Goal: Task Accomplishment & Management: Manage account settings

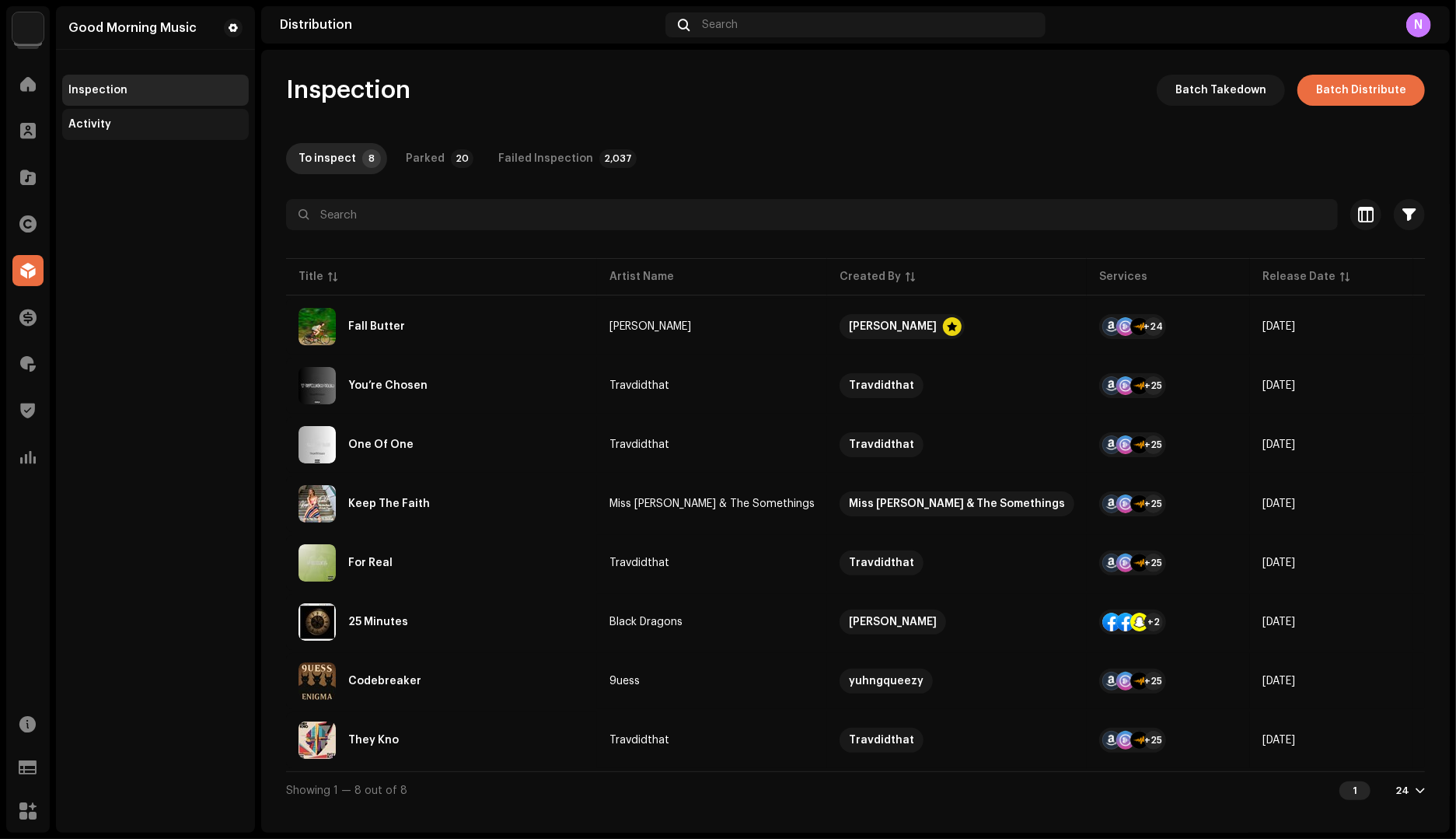
click at [98, 135] on div "Activity" at bounding box center [155, 124] width 186 height 31
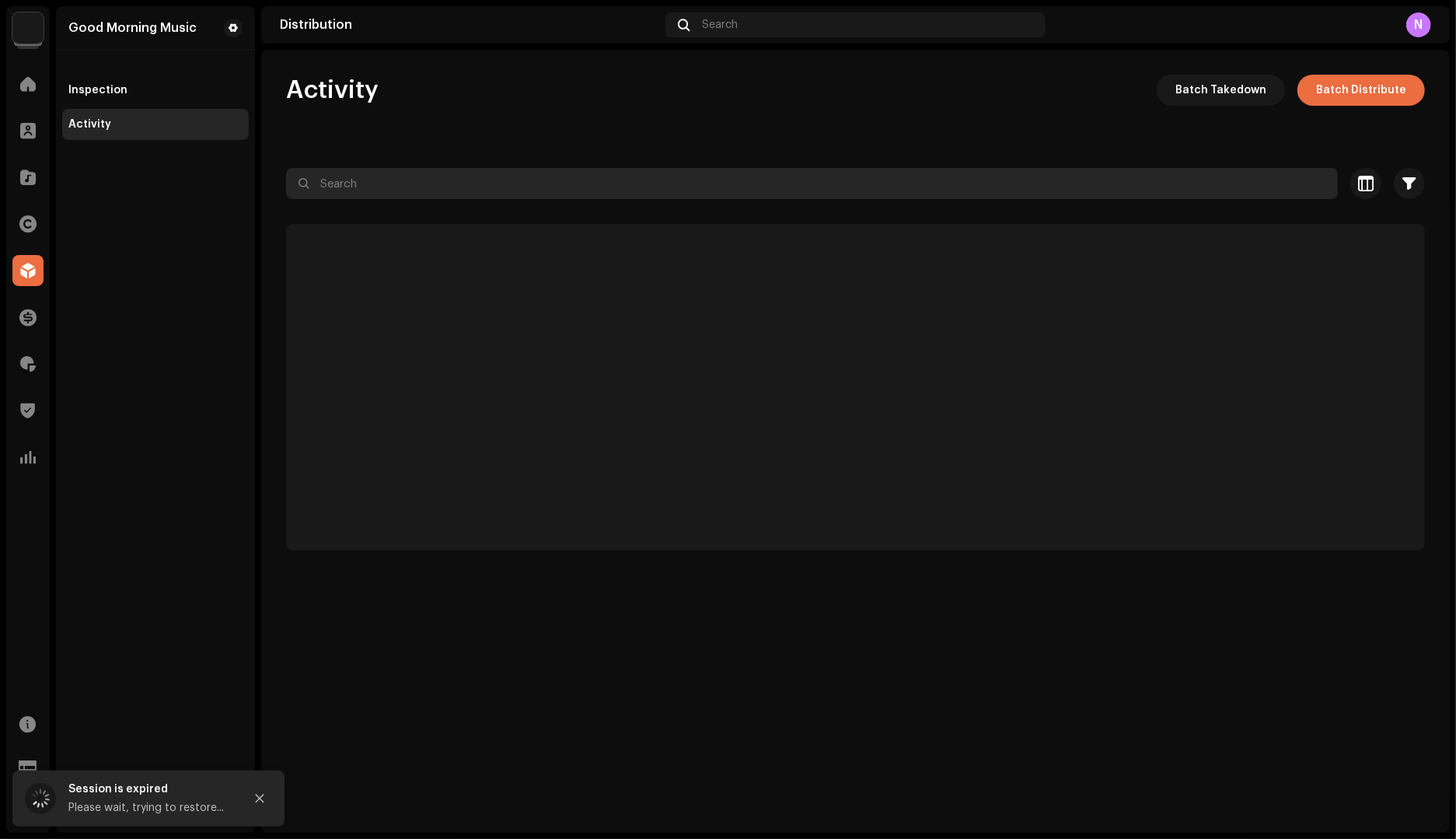
click at [439, 186] on input "text" at bounding box center [812, 184] width 1051 height 31
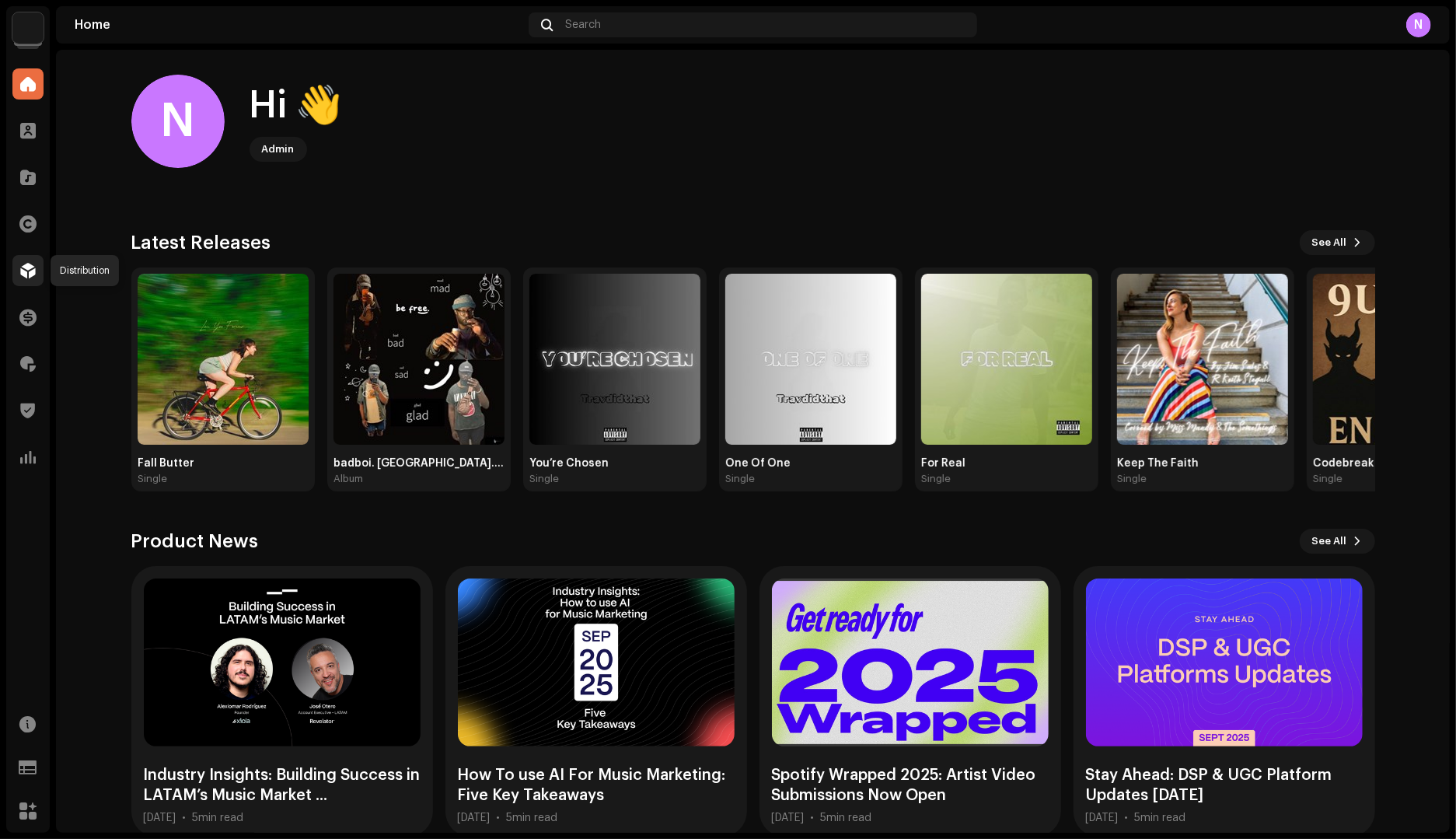
click at [27, 271] on span at bounding box center [28, 271] width 16 height 12
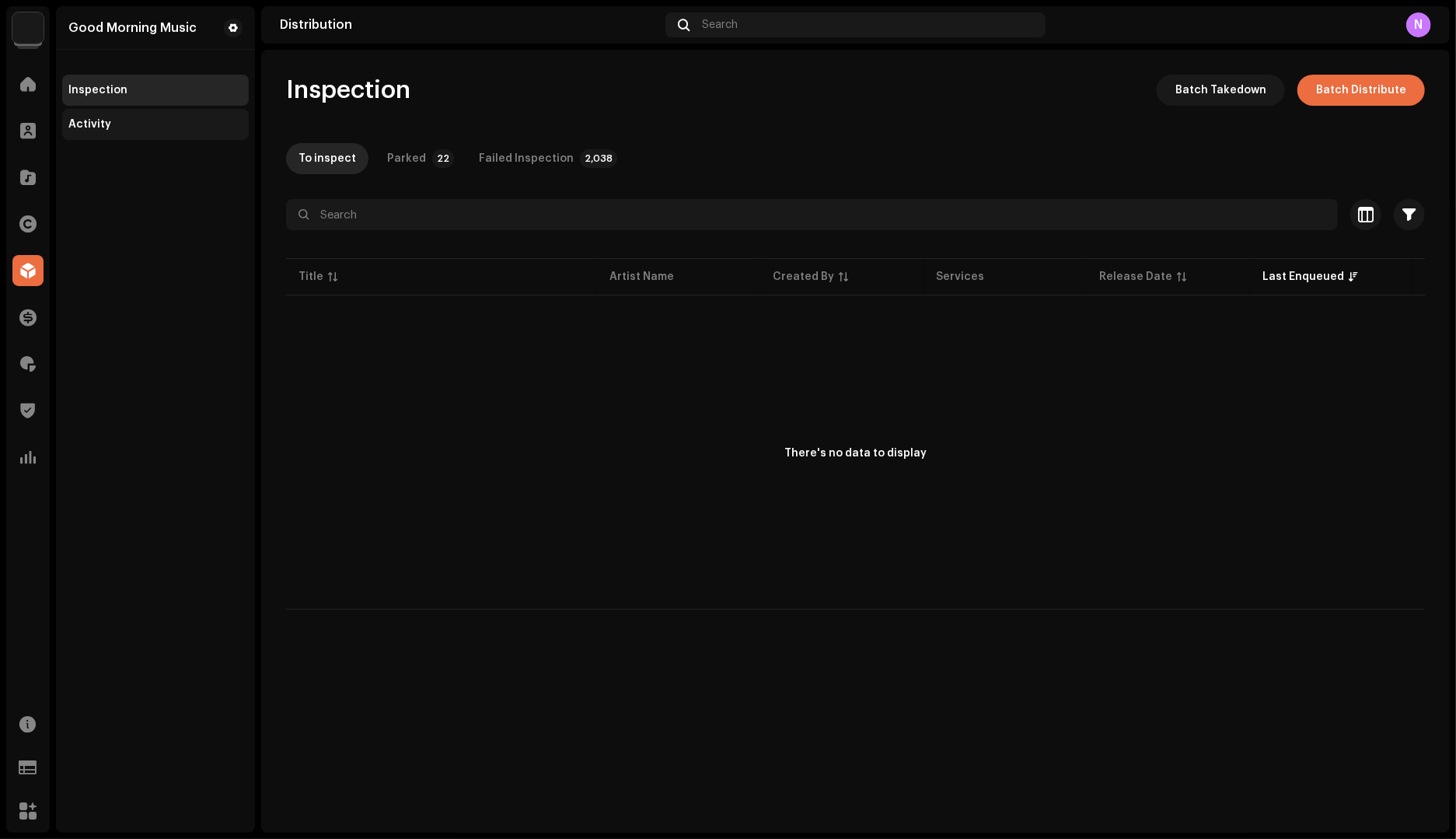
click at [100, 129] on div "Activity" at bounding box center [90, 124] width 43 height 12
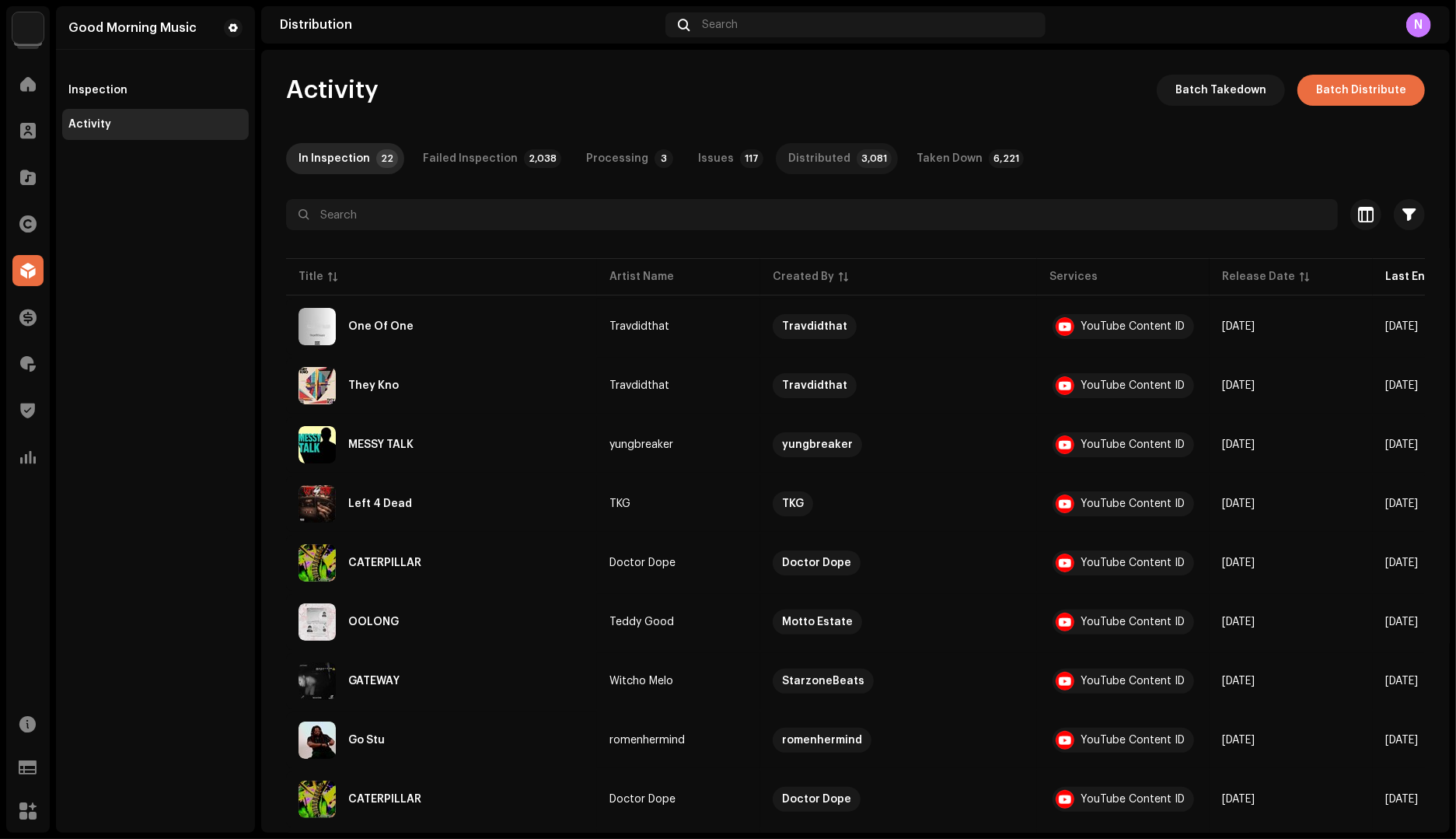
click at [794, 160] on div "Distributed" at bounding box center [818, 158] width 62 height 31
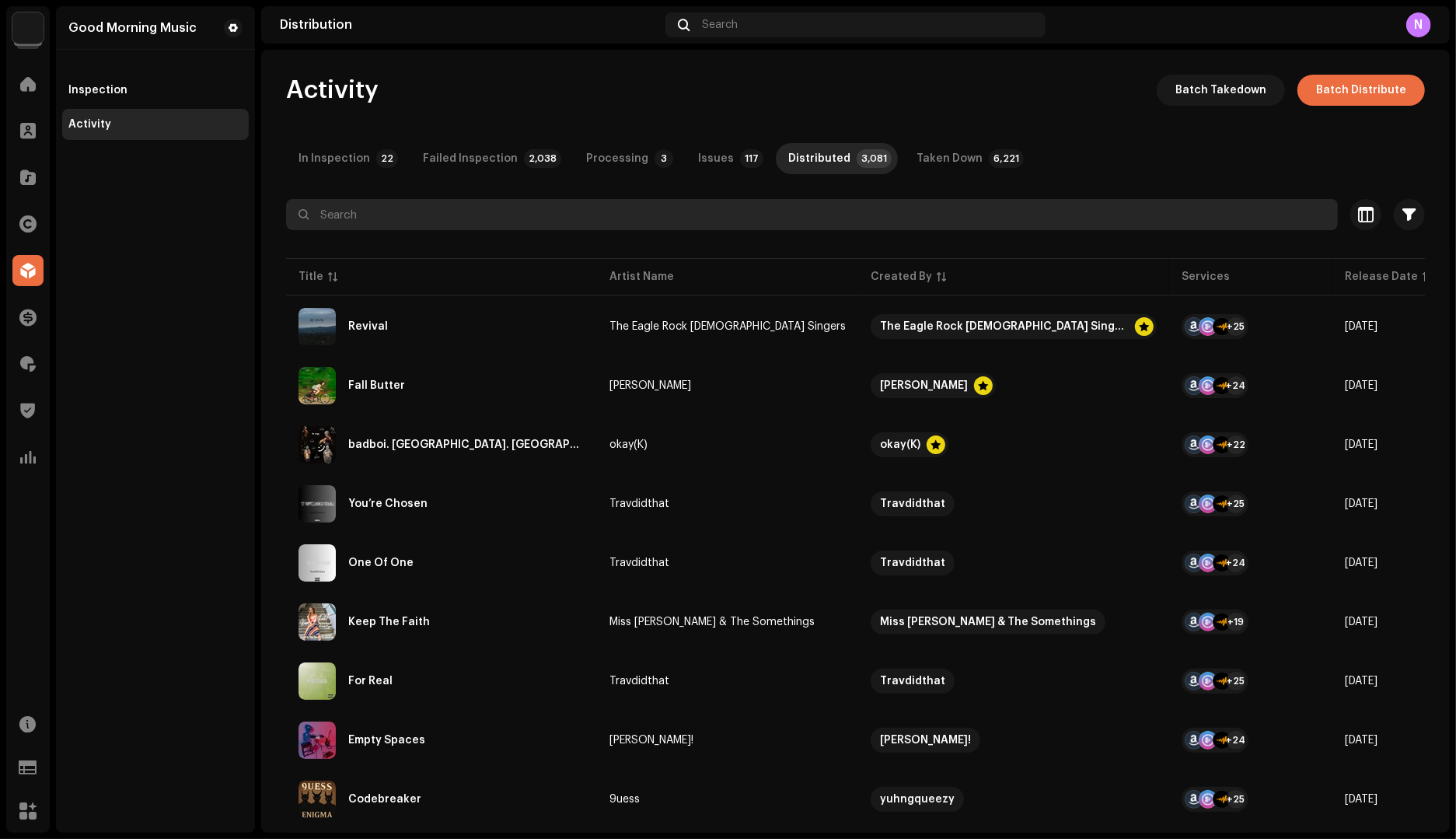
click at [755, 224] on input "text" at bounding box center [812, 215] width 1051 height 31
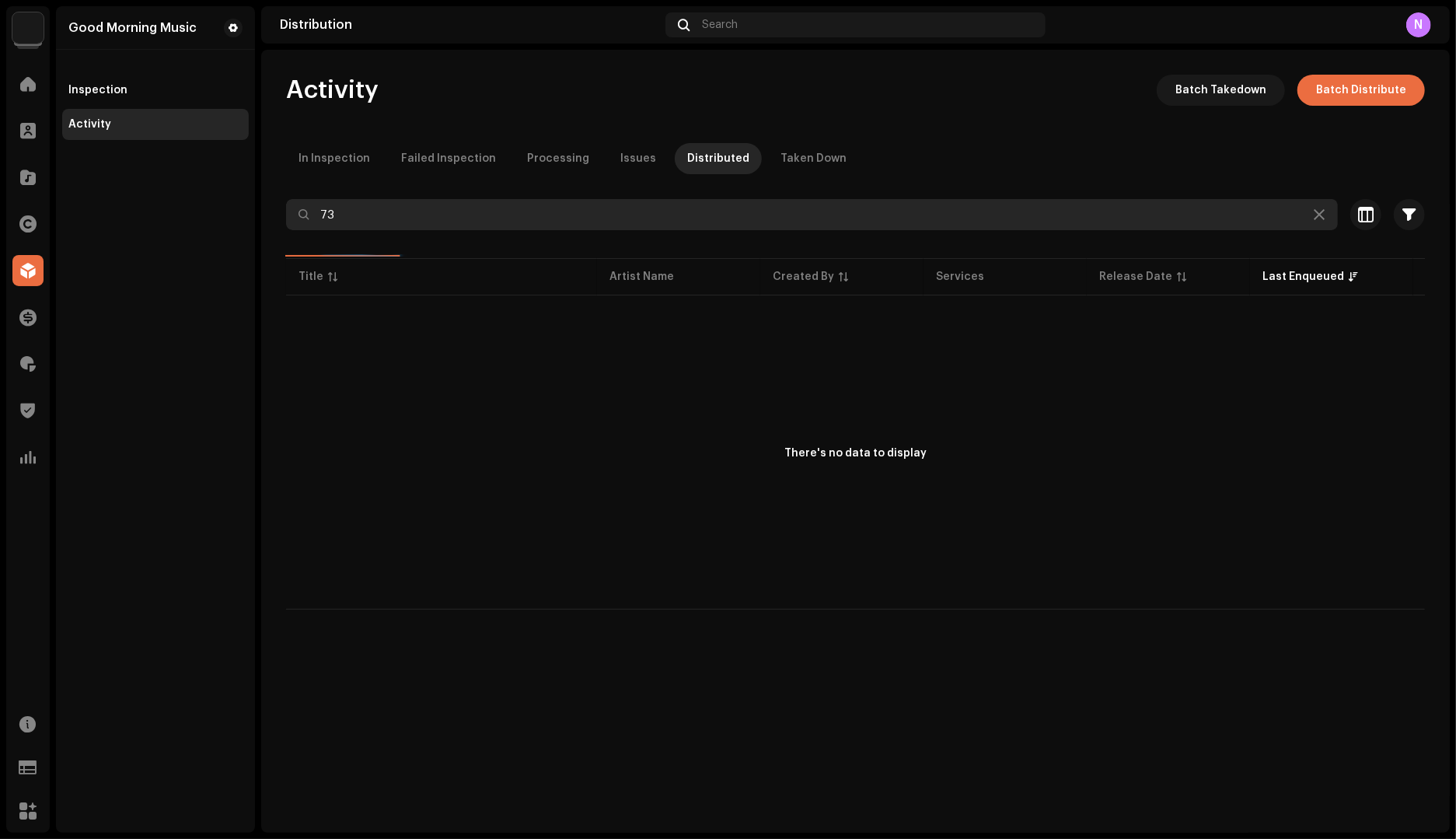
type input "7"
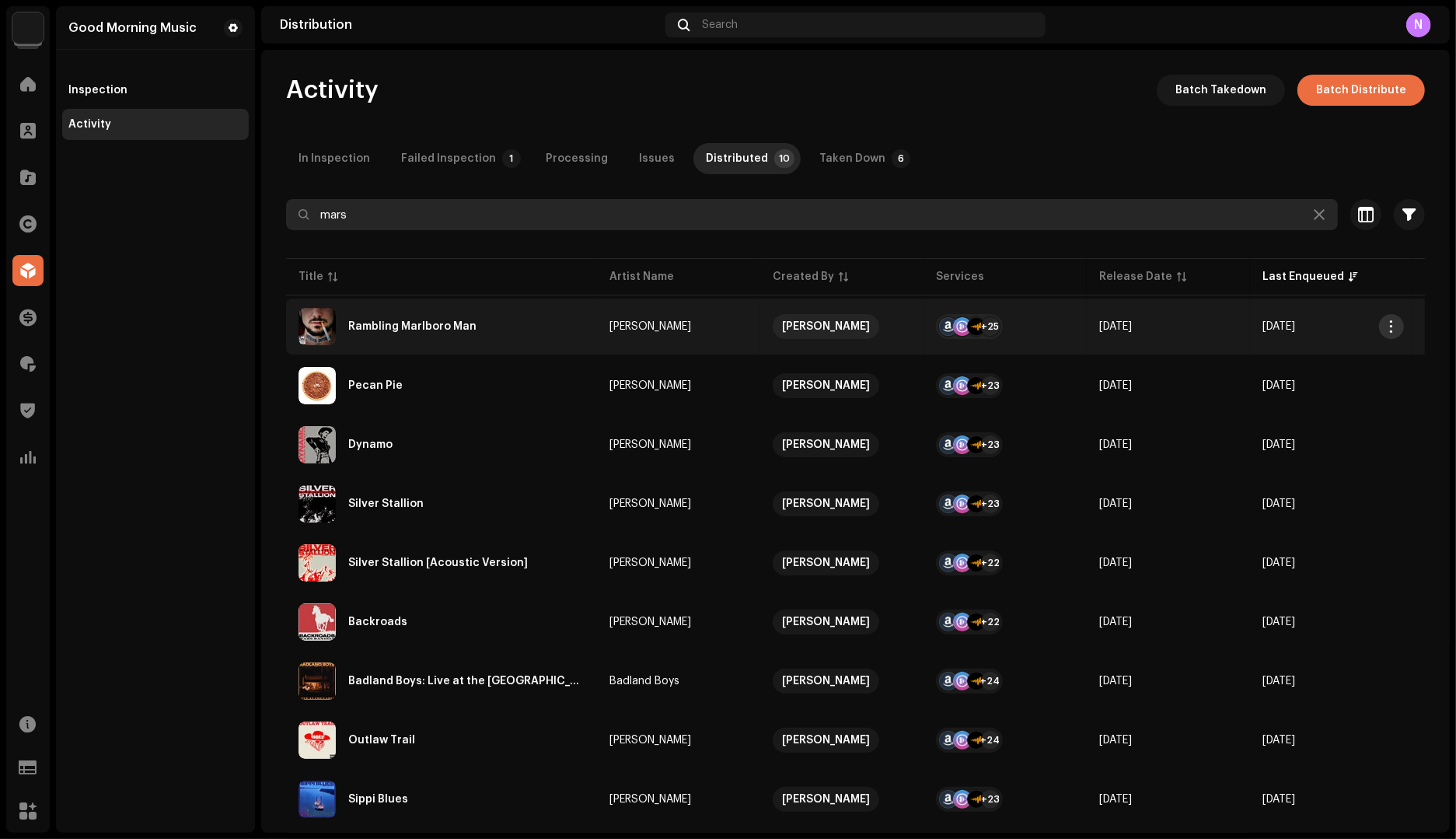
type input "mars"
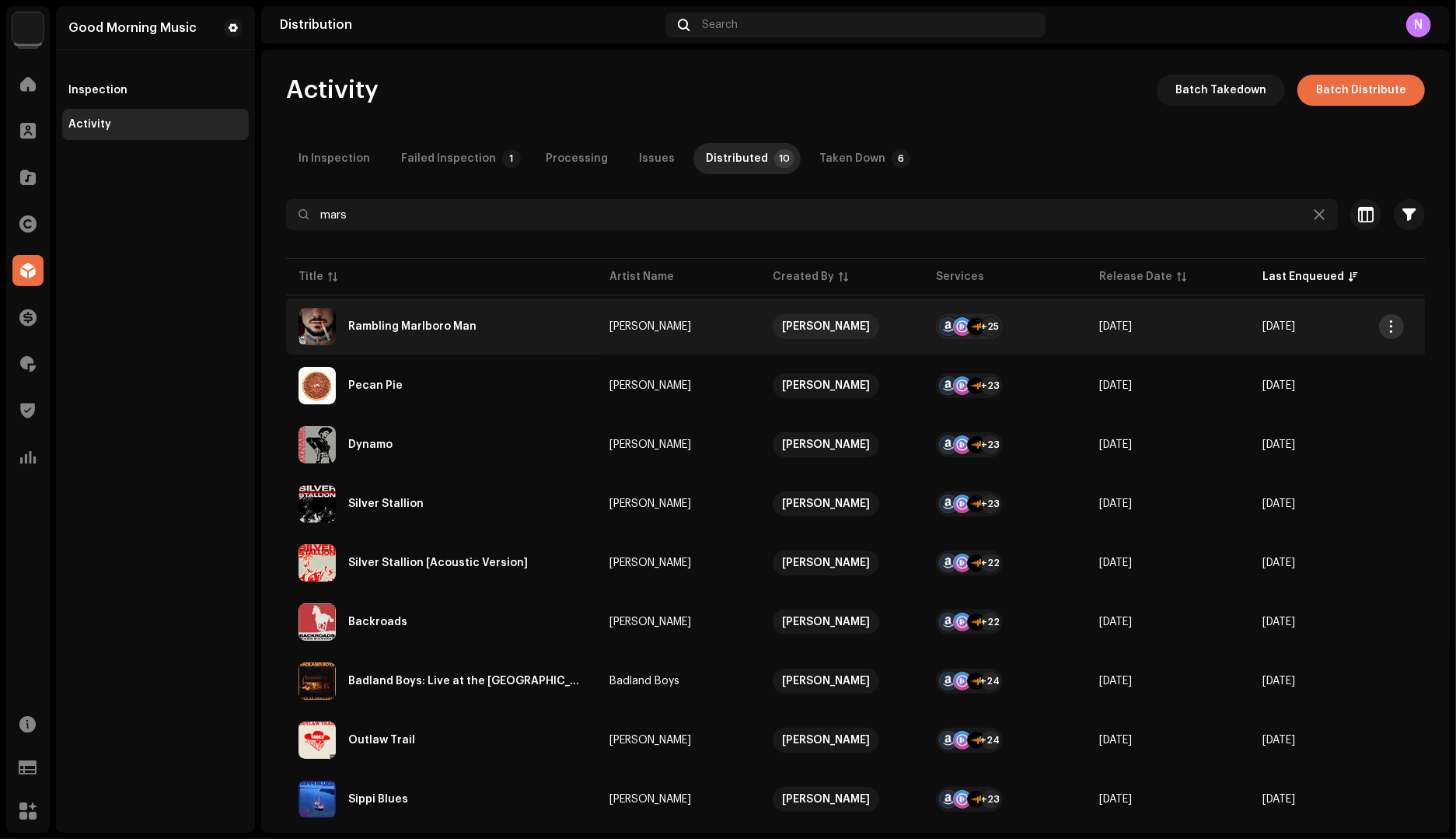
click at [1389, 320] on span "button" at bounding box center [1391, 326] width 11 height 12
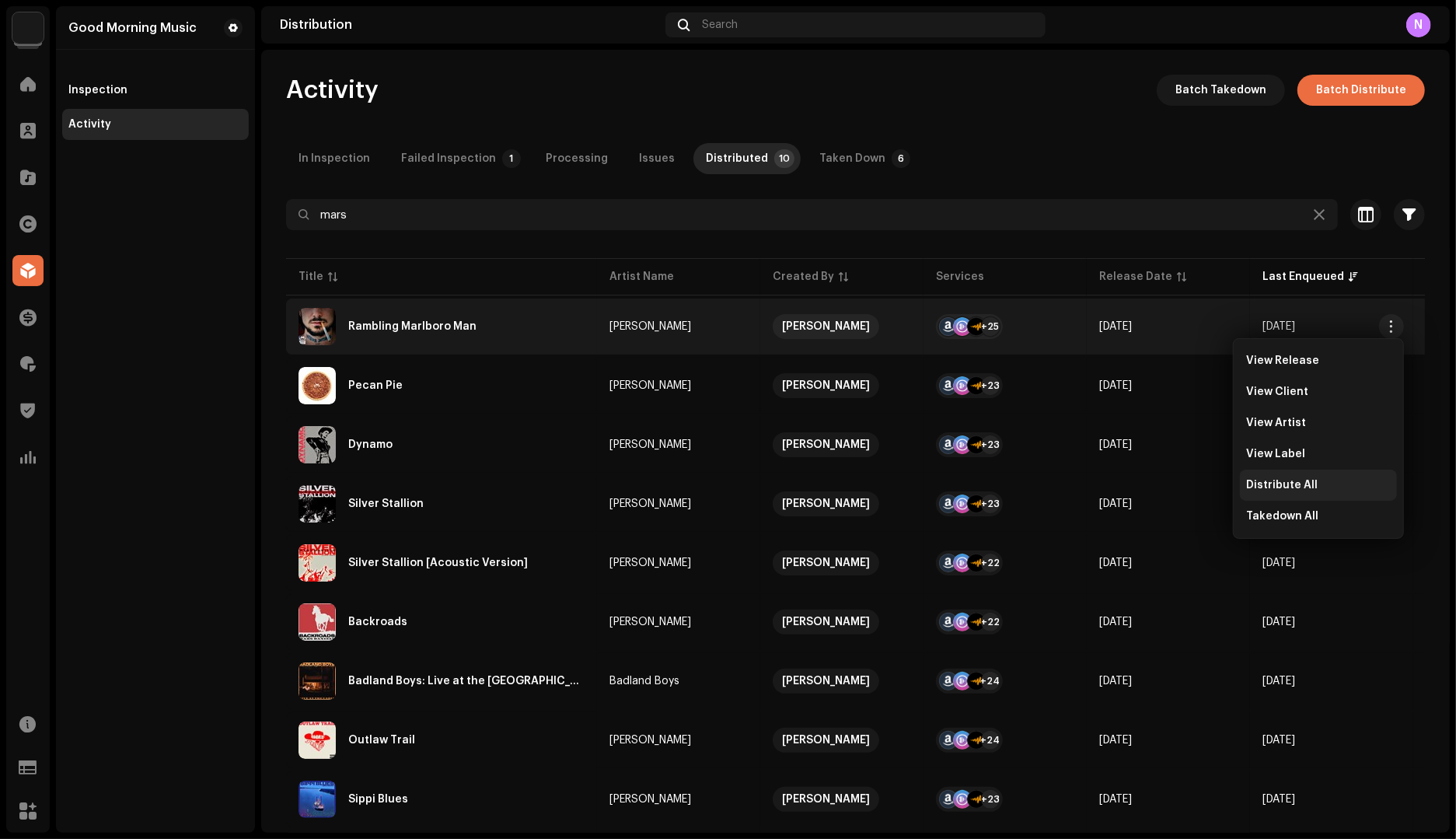
click at [1272, 487] on span "Distribute All" at bounding box center [1281, 485] width 71 height 12
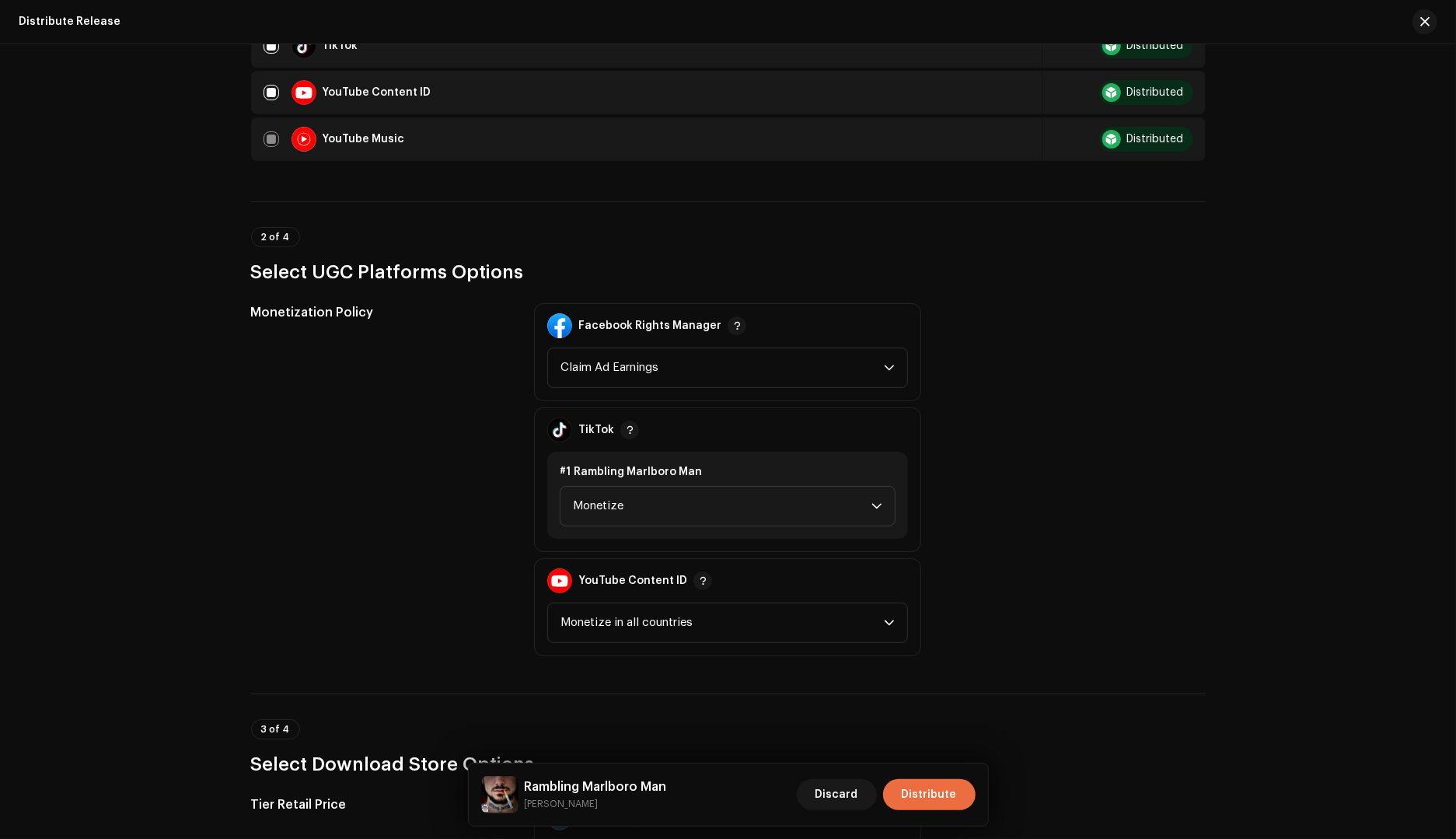
scroll to position [1452, 0]
click at [720, 498] on span "Monetize" at bounding box center [721, 503] width 299 height 39
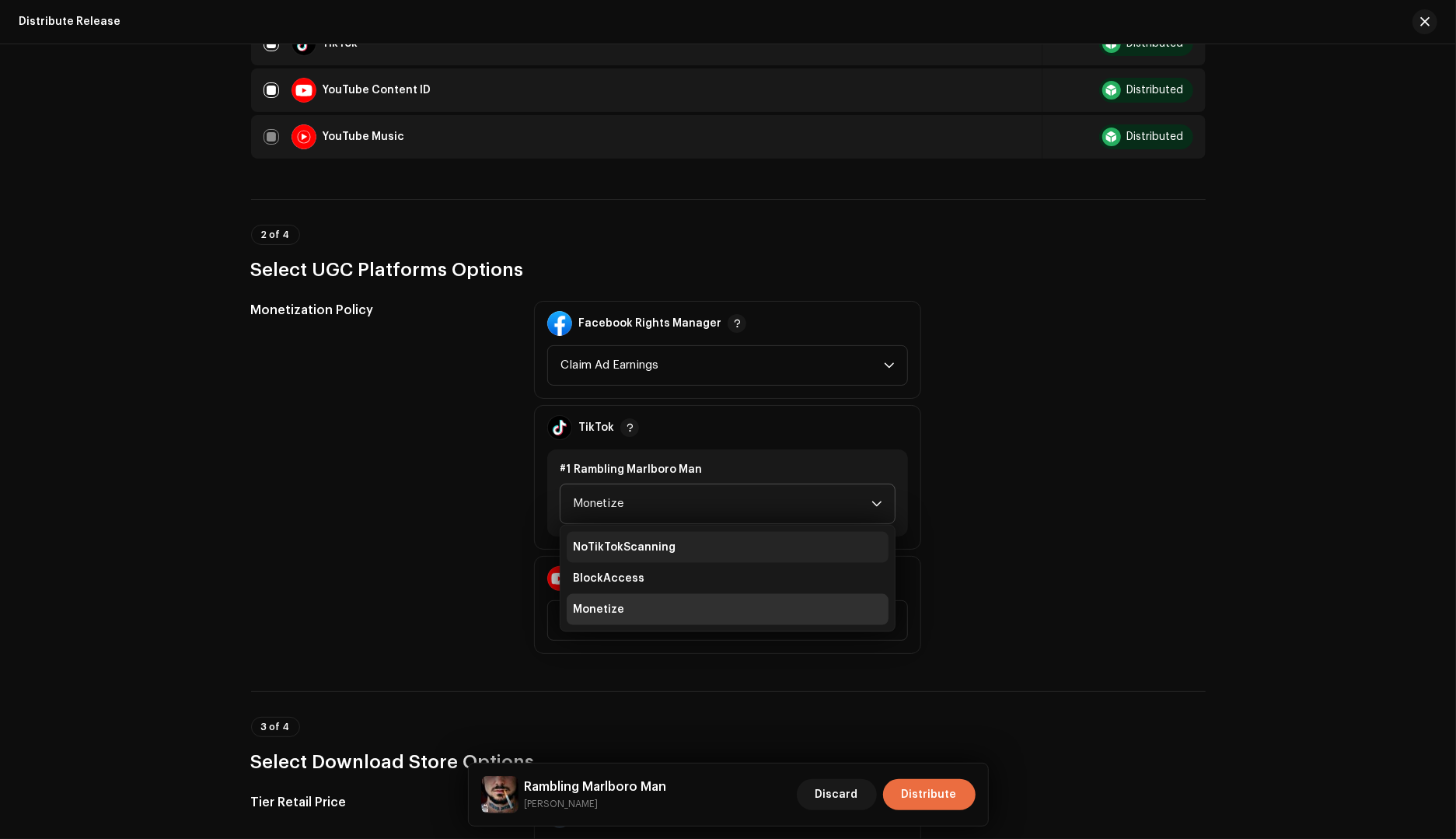
click at [645, 540] on span "NoTikTokScanning" at bounding box center [624, 547] width 103 height 16
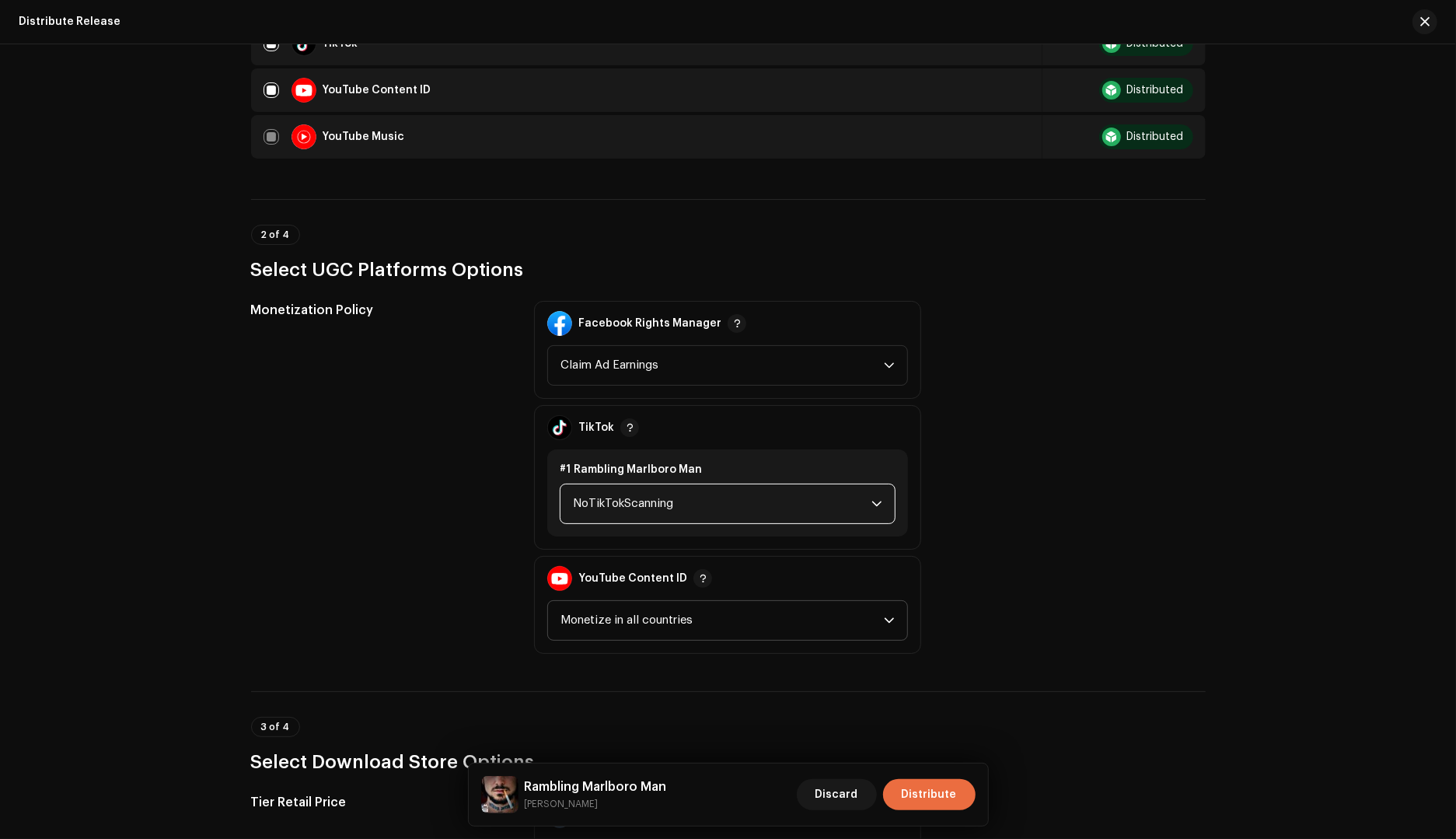
click at [705, 607] on span "Monetize in all countries" at bounding box center [721, 620] width 323 height 39
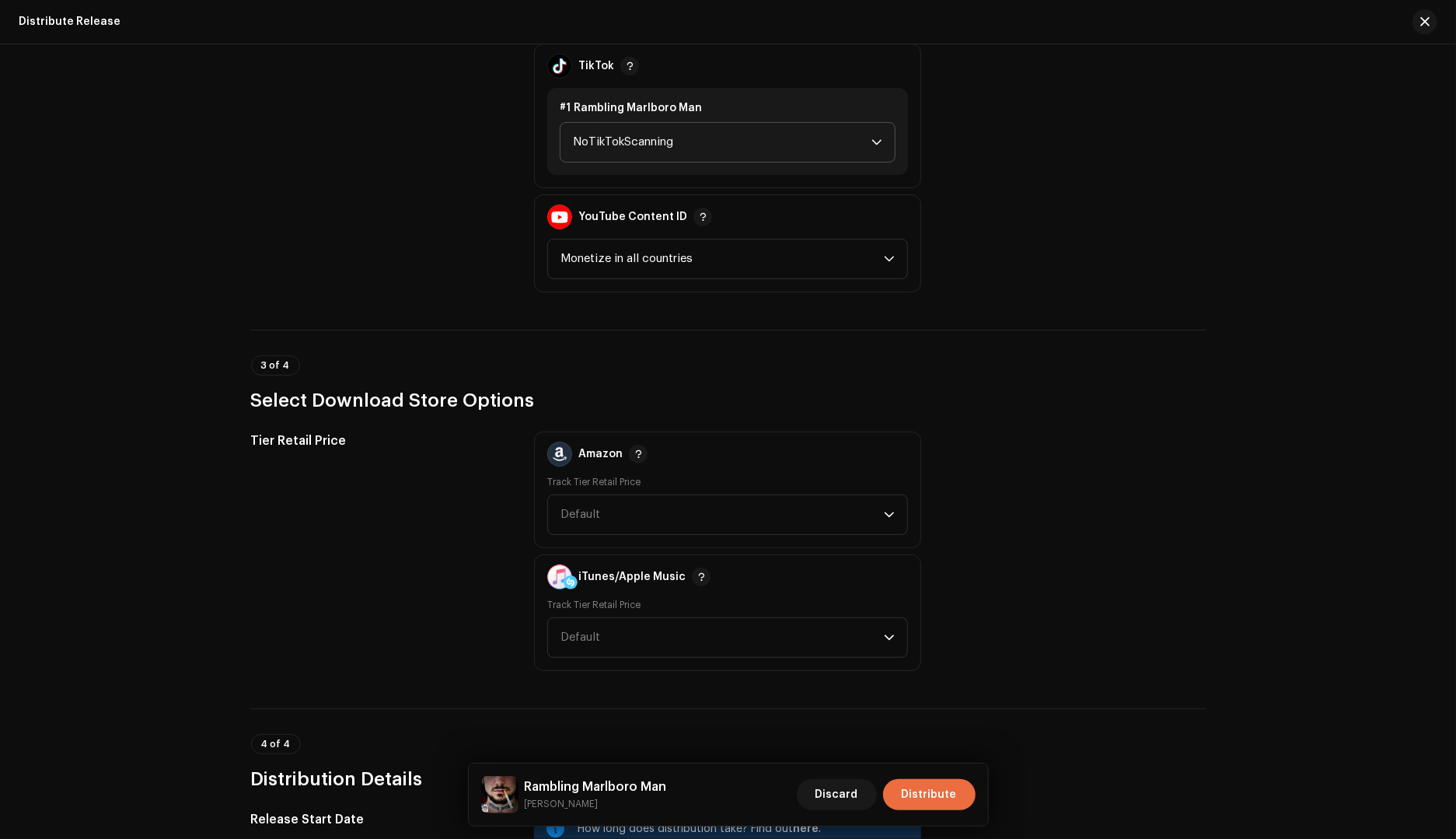
scroll to position [1839, 0]
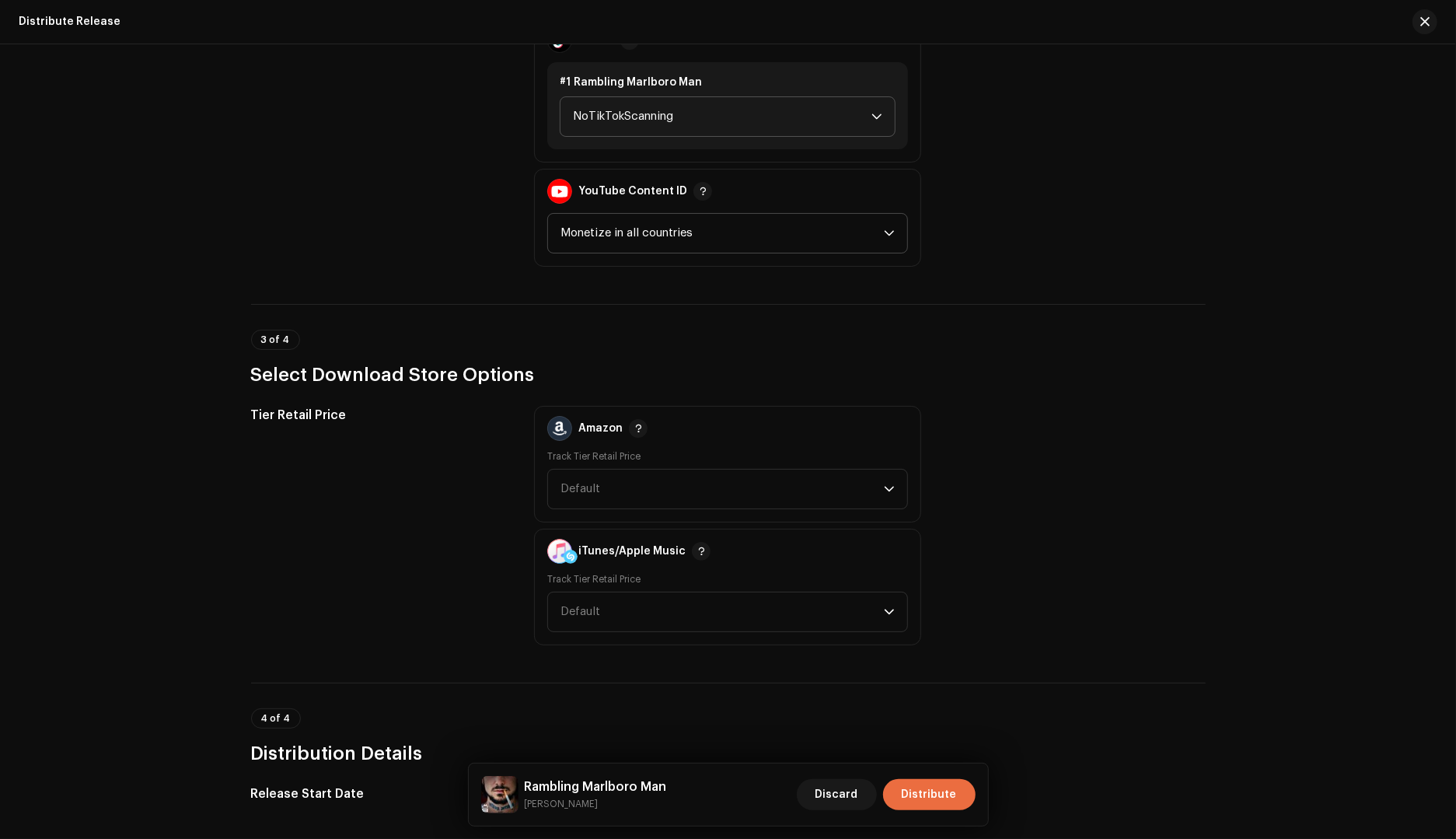
click at [661, 239] on span "Monetize in all countries" at bounding box center [721, 233] width 323 height 39
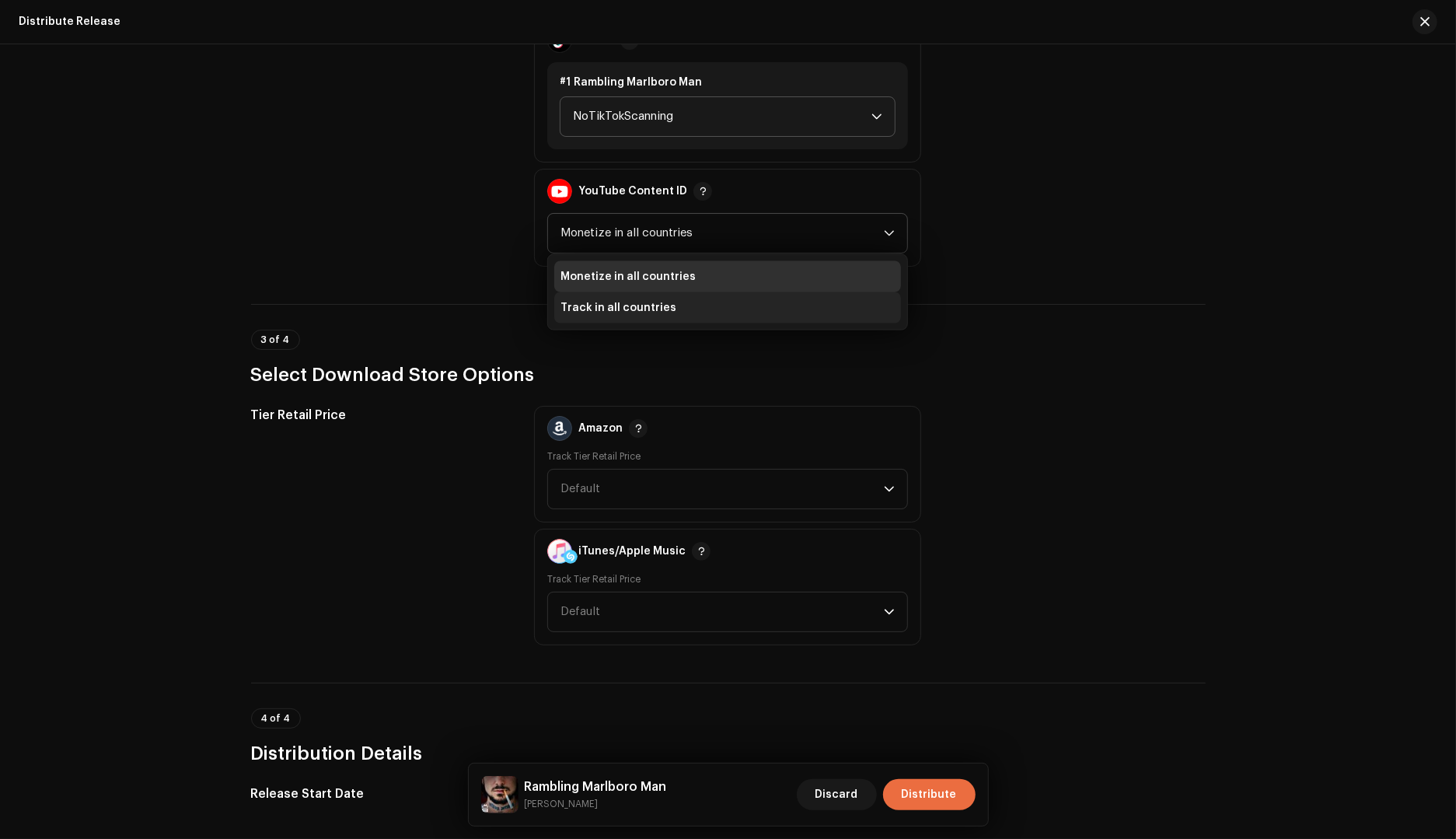
click at [641, 301] on span "Track in all countries" at bounding box center [618, 308] width 116 height 16
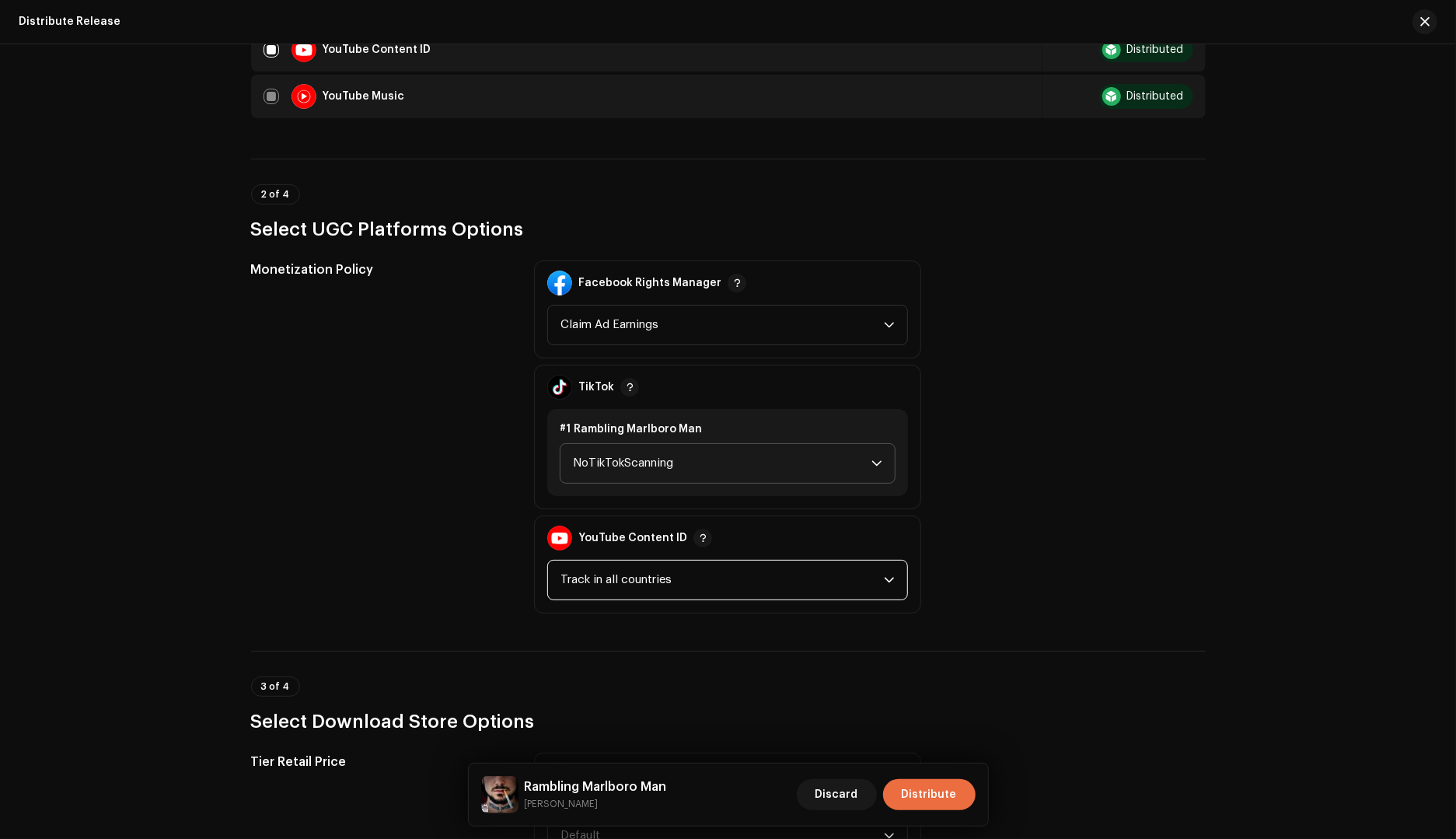
scroll to position [1470, 0]
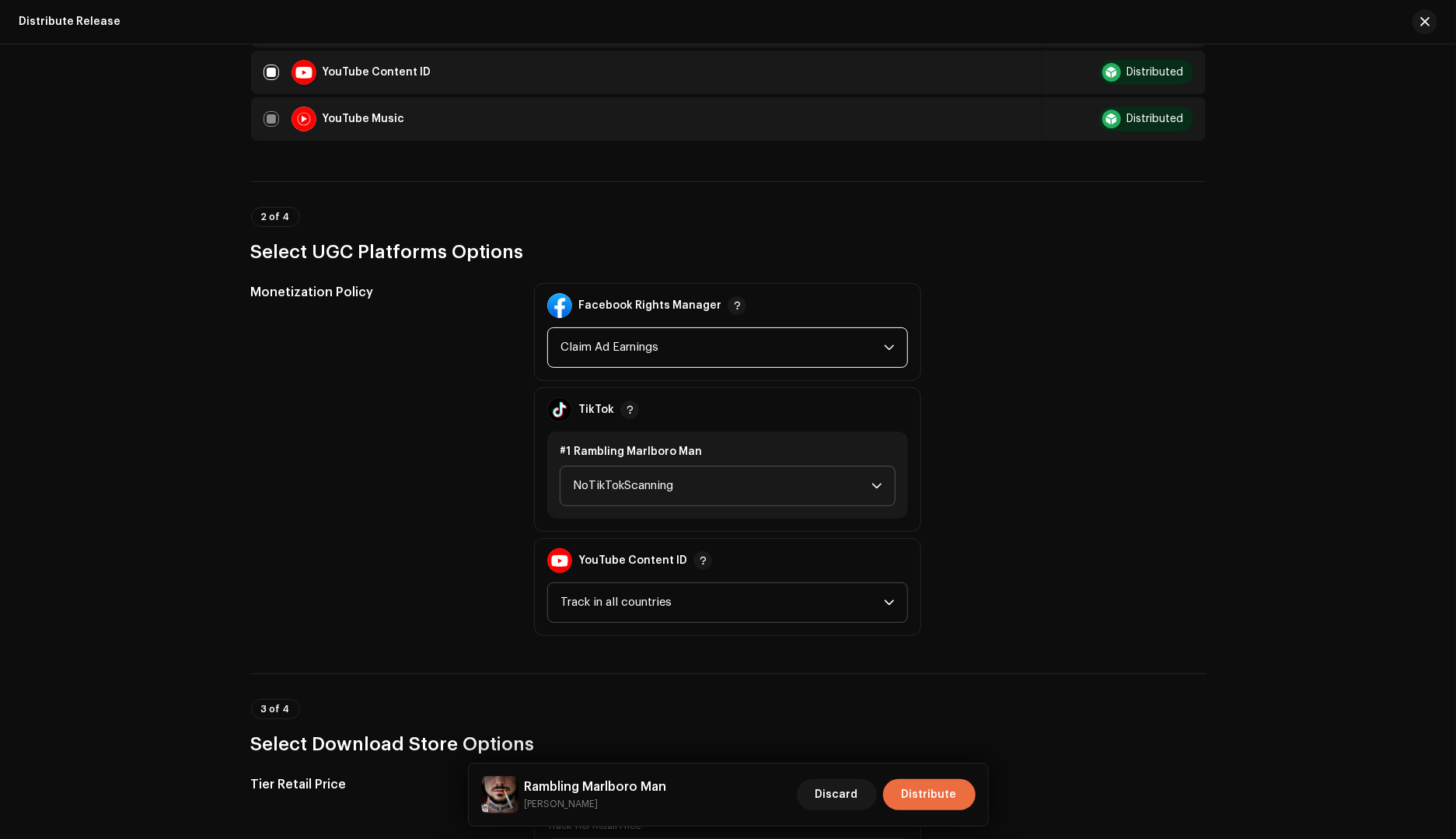
click at [668, 343] on span "Claim Ad Earnings" at bounding box center [721, 347] width 323 height 39
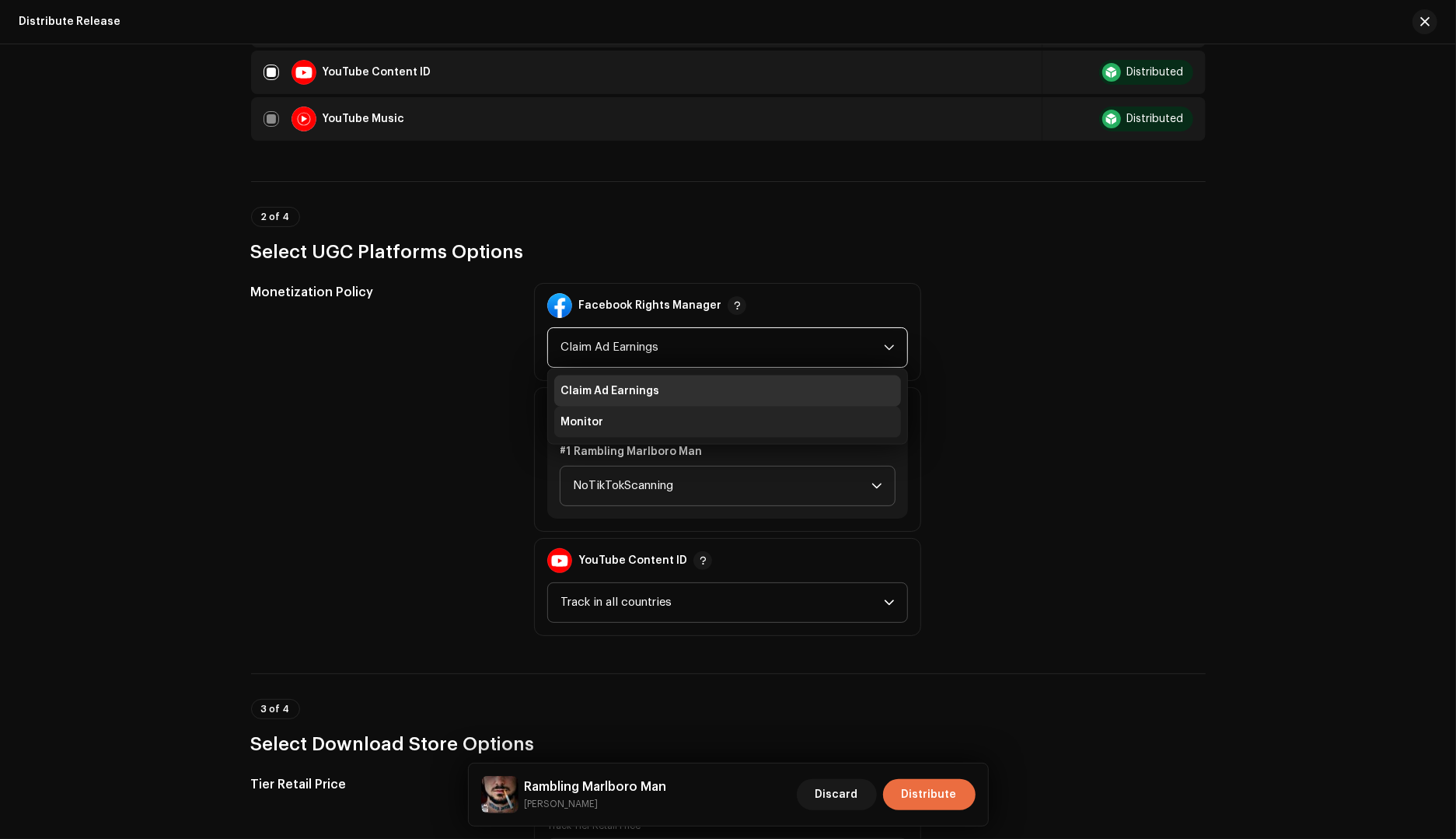
click at [639, 413] on li "Monitor" at bounding box center [728, 422] width 346 height 31
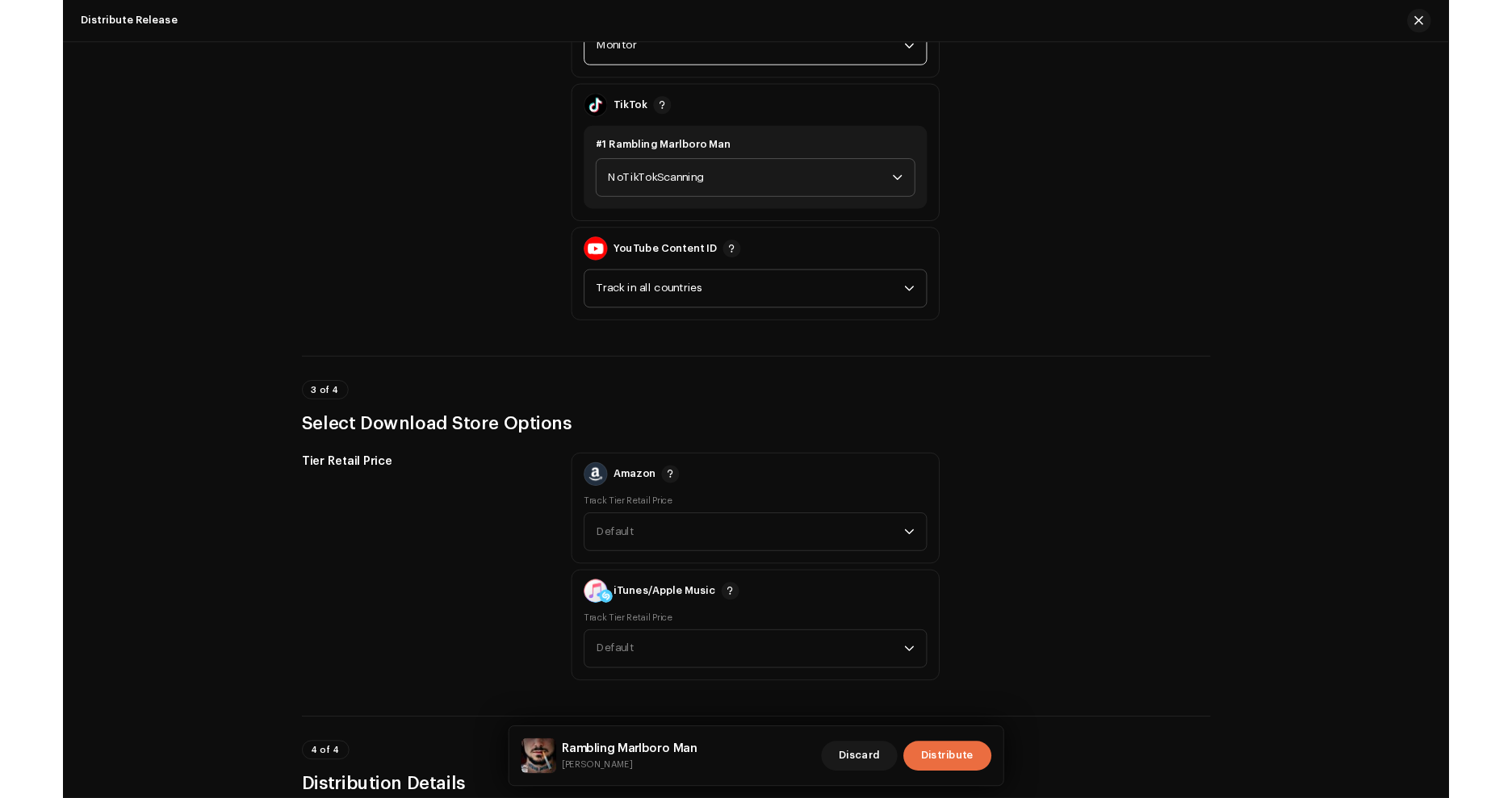
scroll to position [2266, 0]
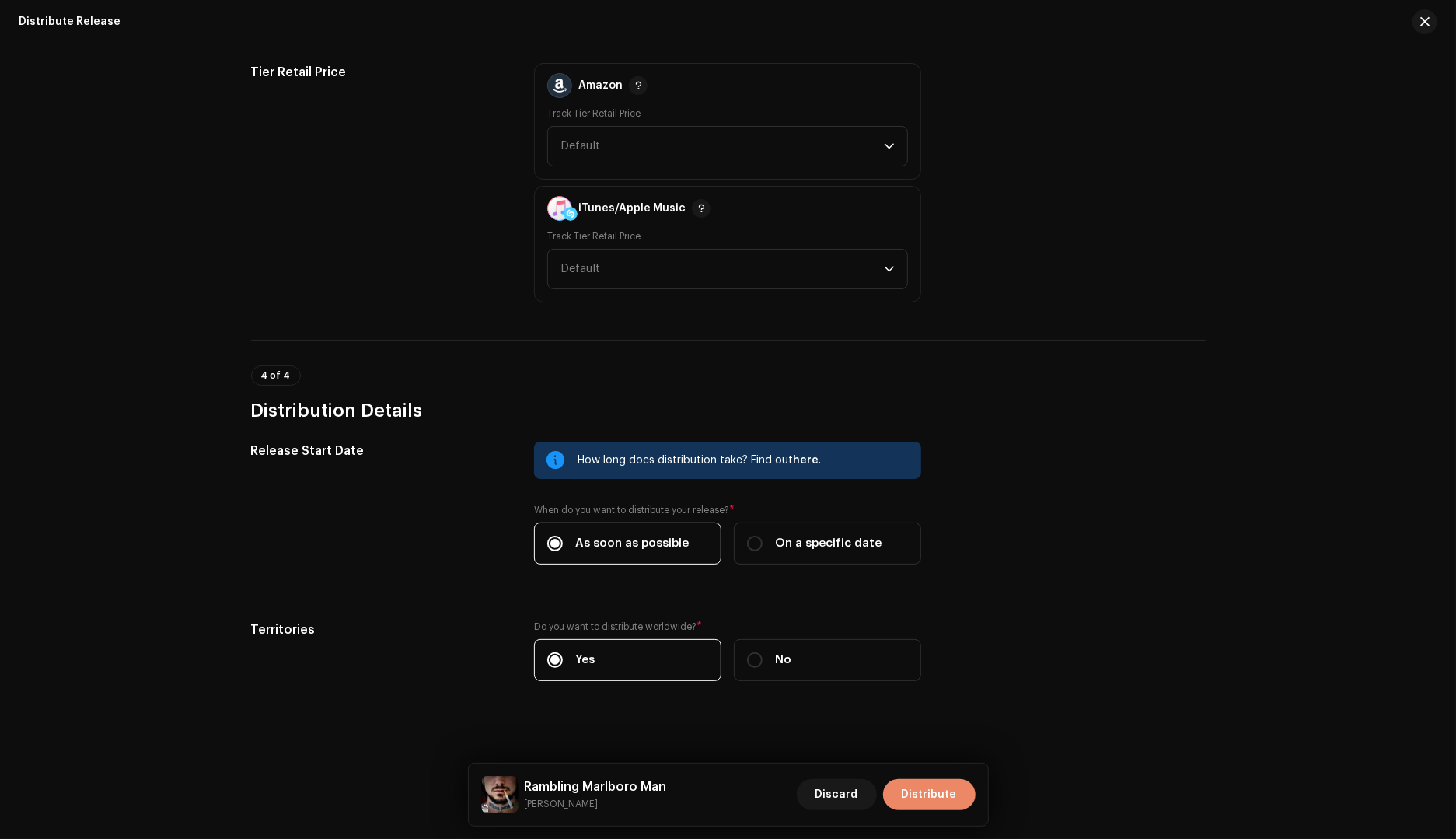
click at [934, 789] on span "Distribute" at bounding box center [929, 795] width 55 height 31
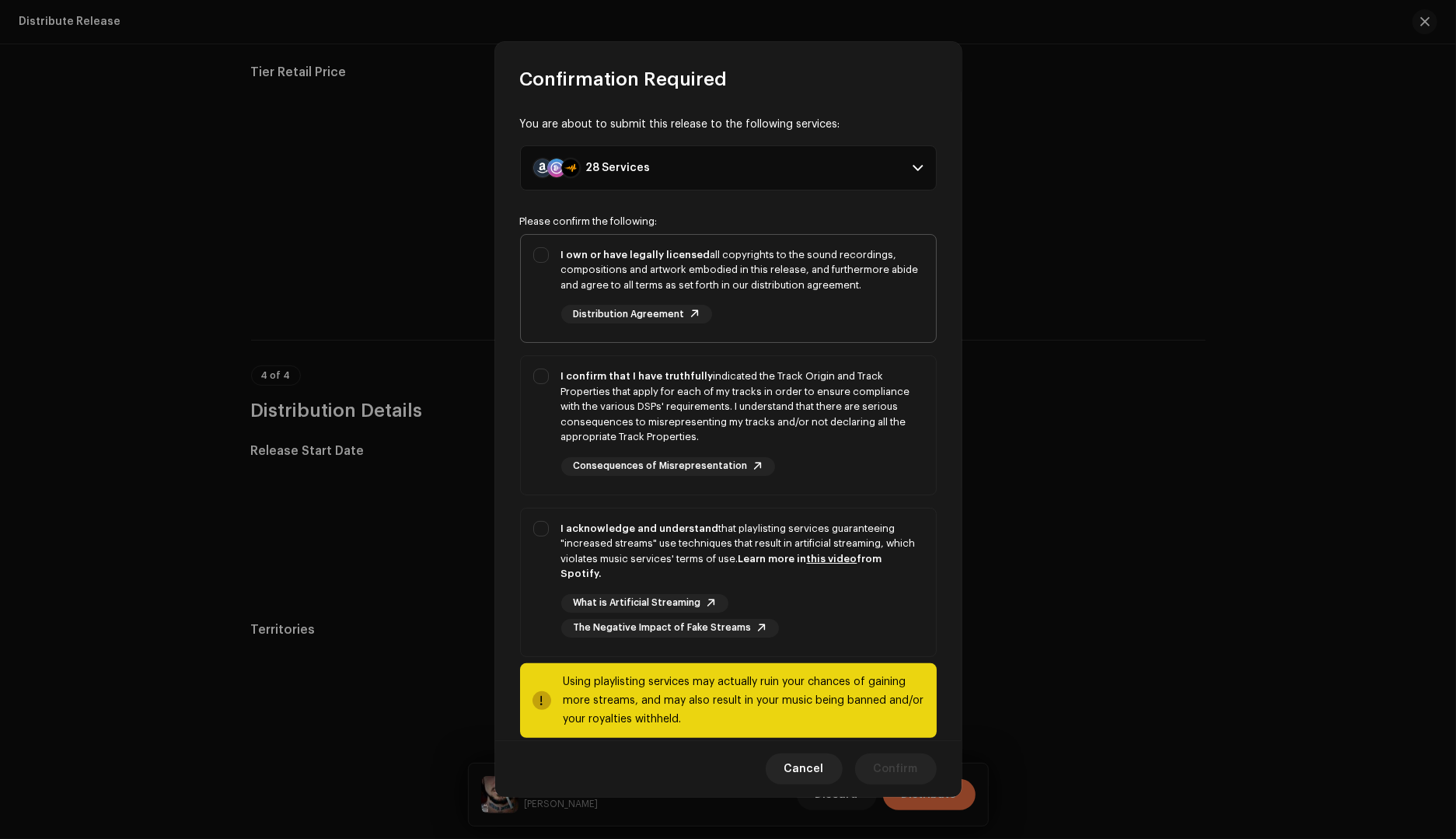
click at [772, 272] on div "I own or have legally licensed all copyrights to the sound recordings, composit…" at bounding box center [742, 270] width 362 height 46
checkbox input "true"
click at [766, 398] on div "I confirm that I have truthfully indicated the Track Origin and Track Propertie…" at bounding box center [742, 406] width 362 height 77
checkbox input "true"
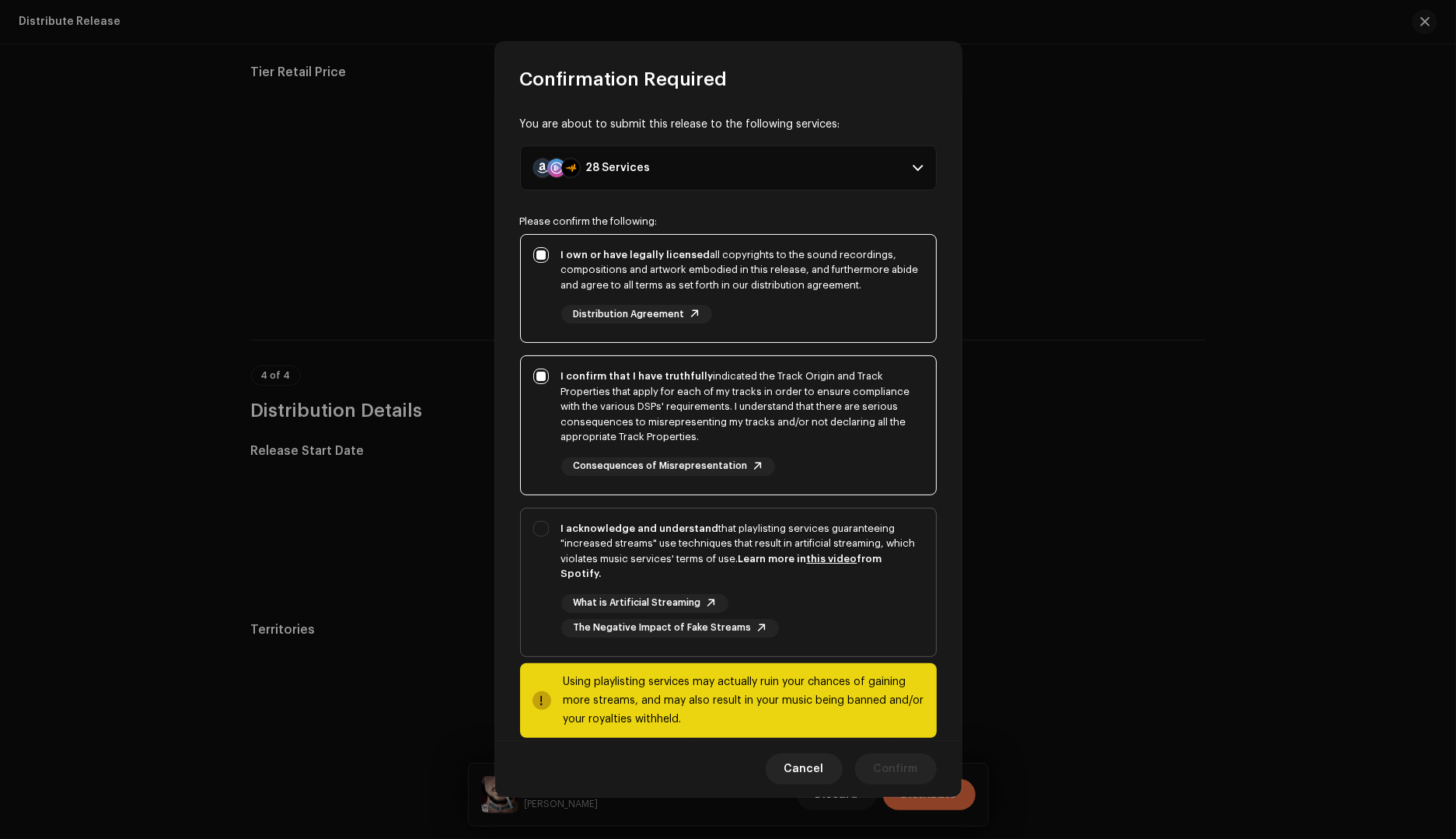
click at [750, 540] on div "I acknowledge and understand that playlisting services guaranteeing "increased …" at bounding box center [742, 551] width 362 height 61
checkbox input "true"
click at [894, 766] on span "Confirm" at bounding box center [896, 769] width 44 height 31
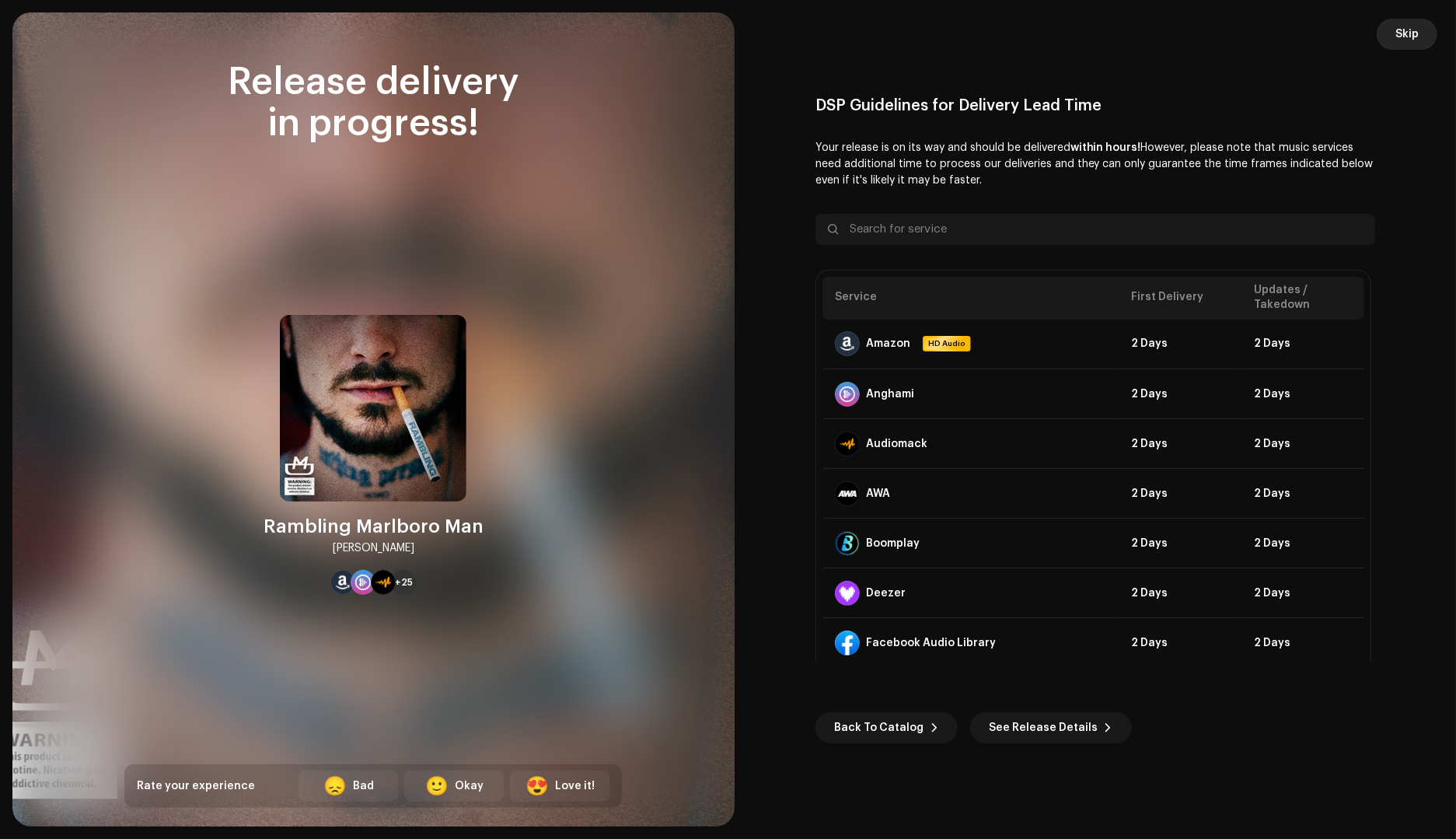
click at [1412, 37] on span "Skip" at bounding box center [1406, 34] width 23 height 31
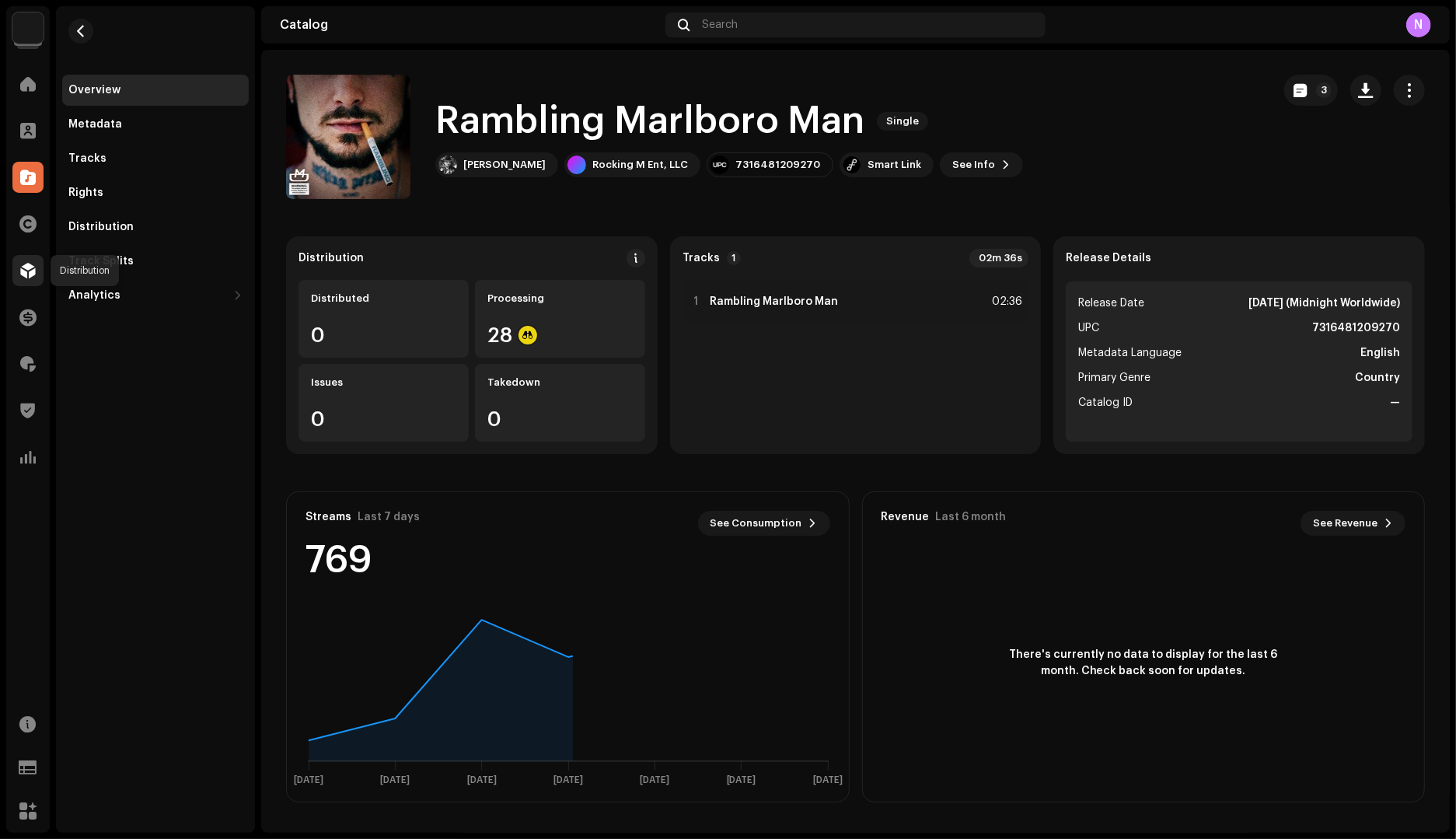
click at [26, 279] on div at bounding box center [28, 271] width 31 height 31
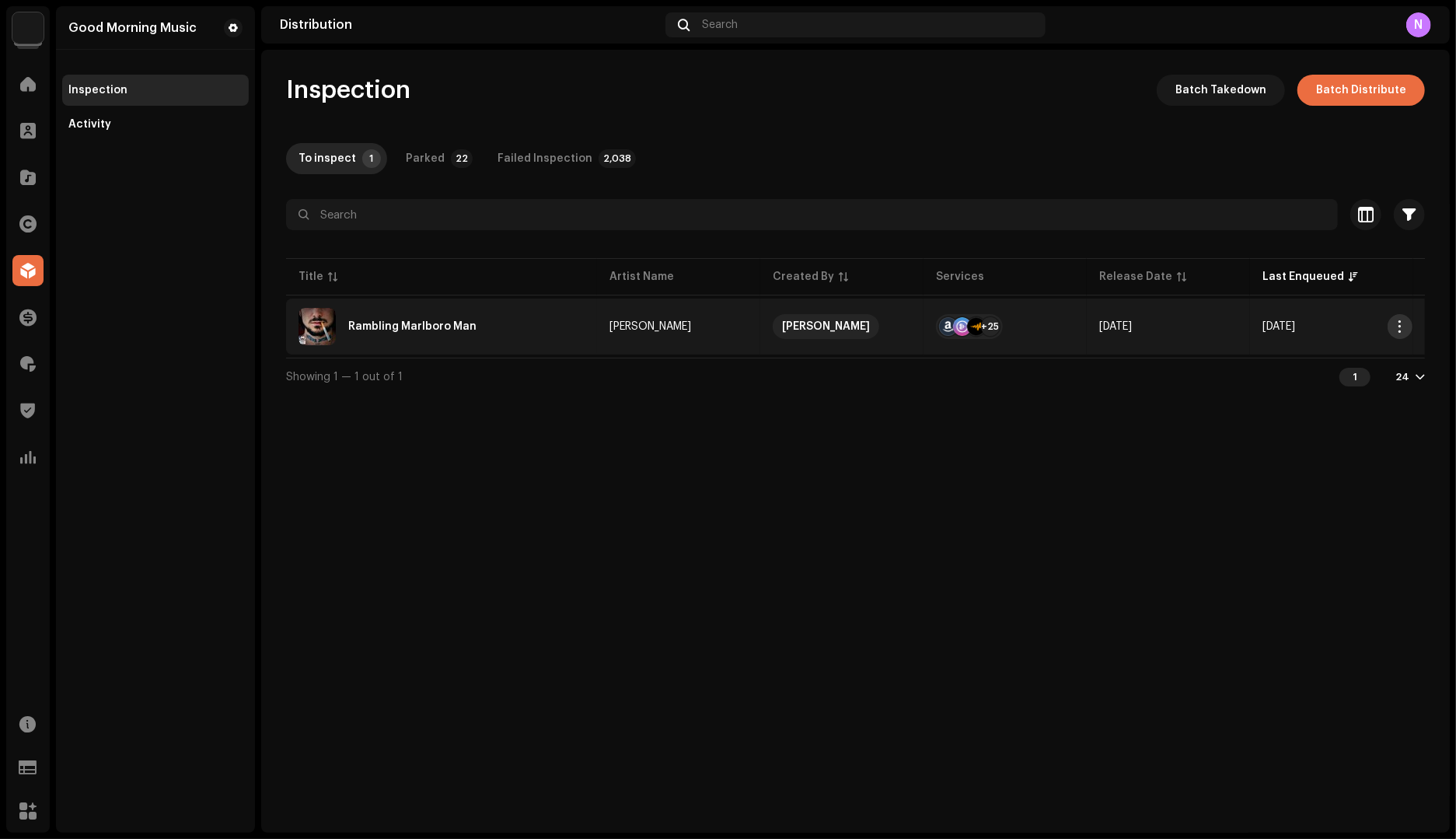
click at [1400, 328] on span "button" at bounding box center [1399, 326] width 11 height 12
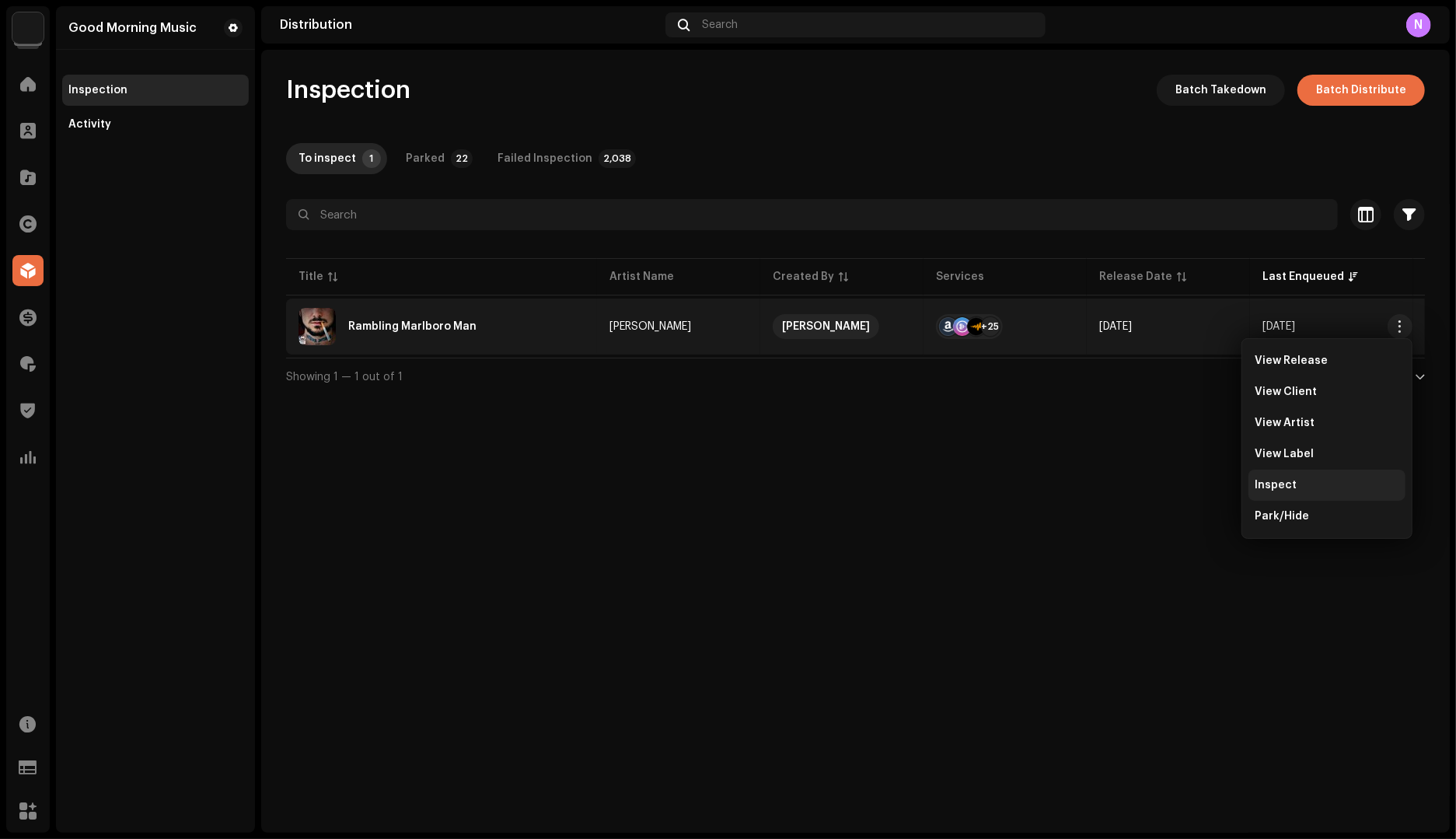
click at [1272, 487] on span "Inspect" at bounding box center [1275, 485] width 42 height 12
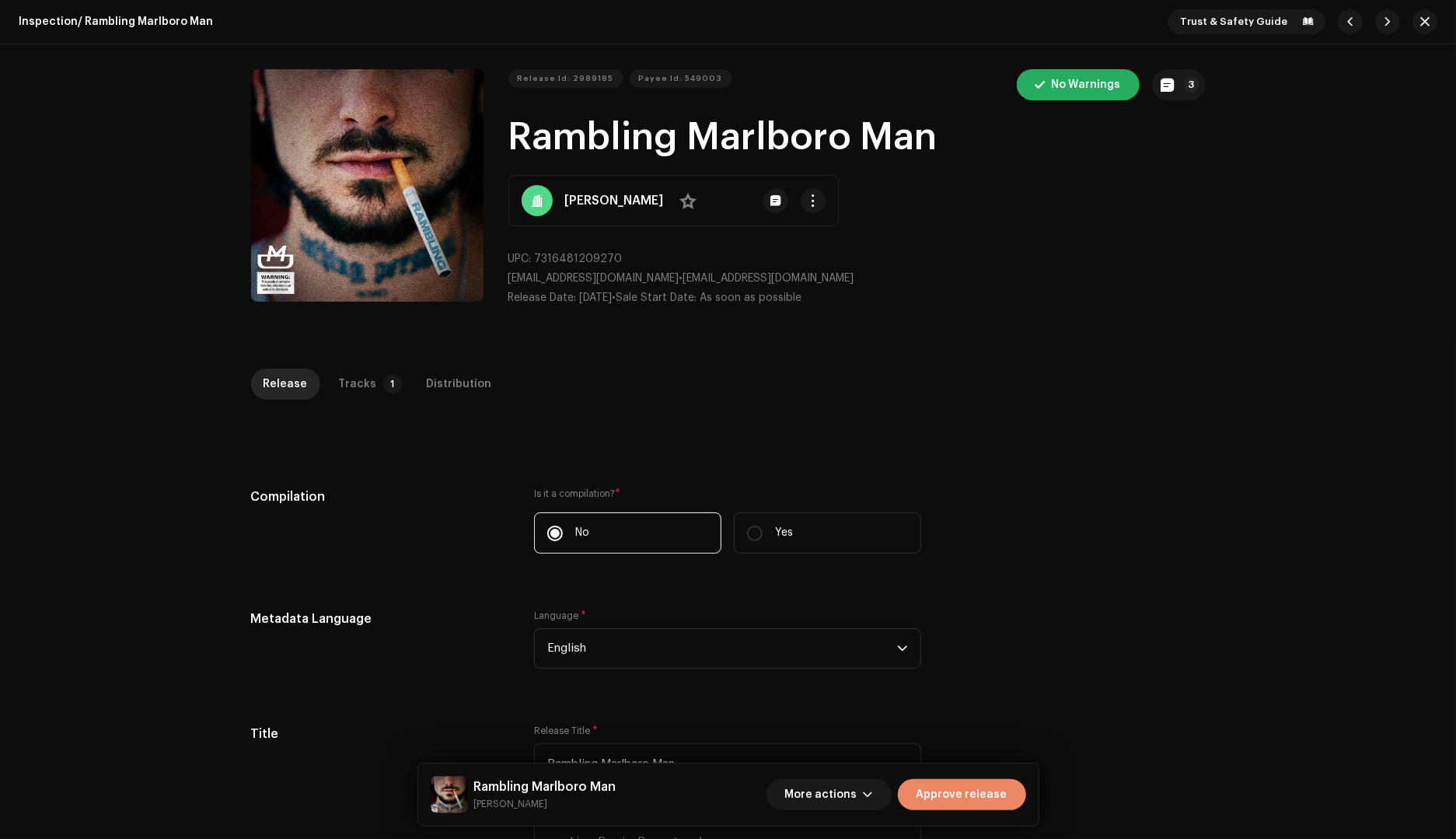
click at [977, 784] on span "Approve release" at bounding box center [962, 795] width 91 height 31
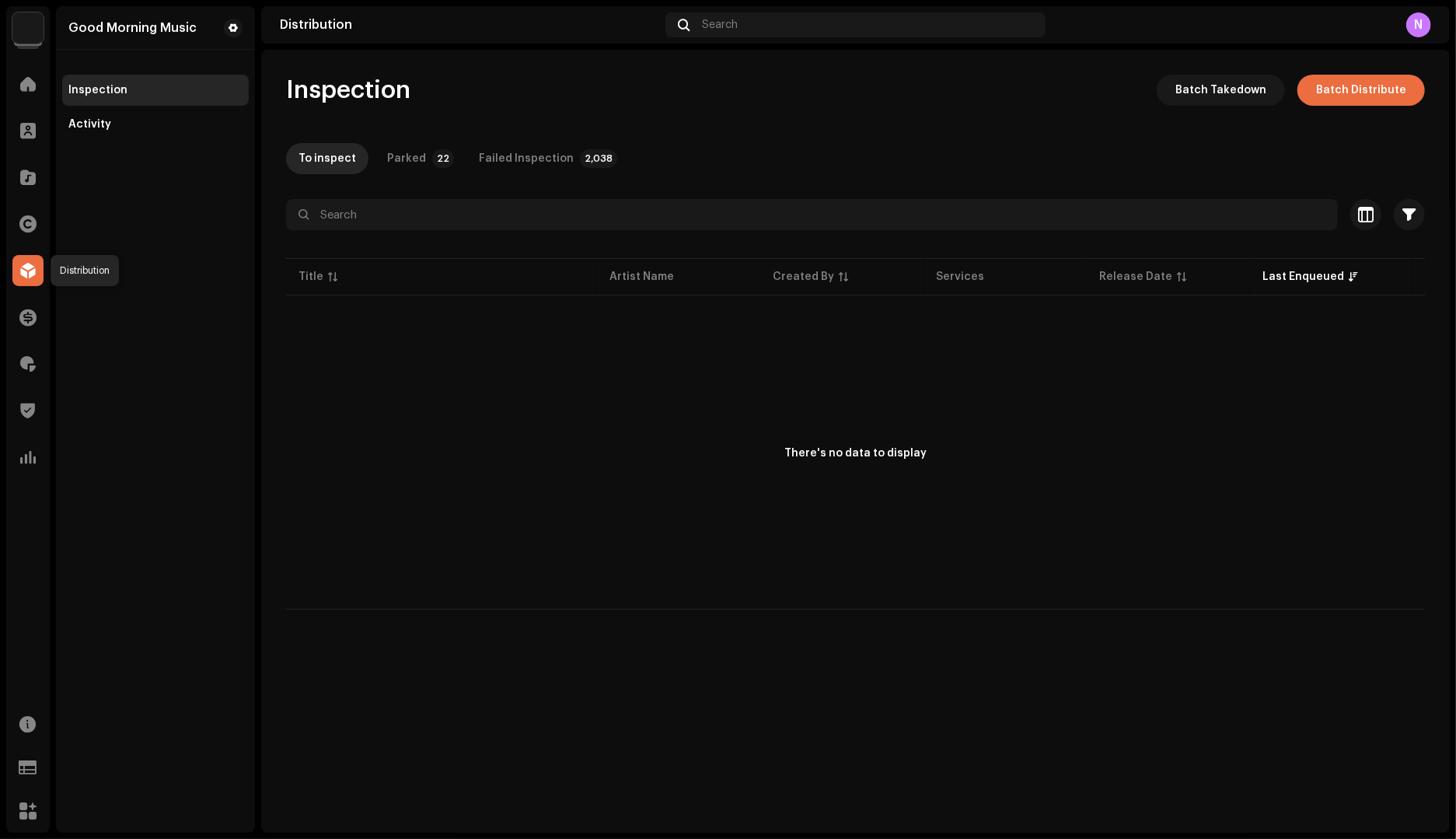
click at [22, 269] on span at bounding box center [28, 271] width 16 height 12
click at [103, 131] on div "Activity" at bounding box center [155, 124] width 186 height 31
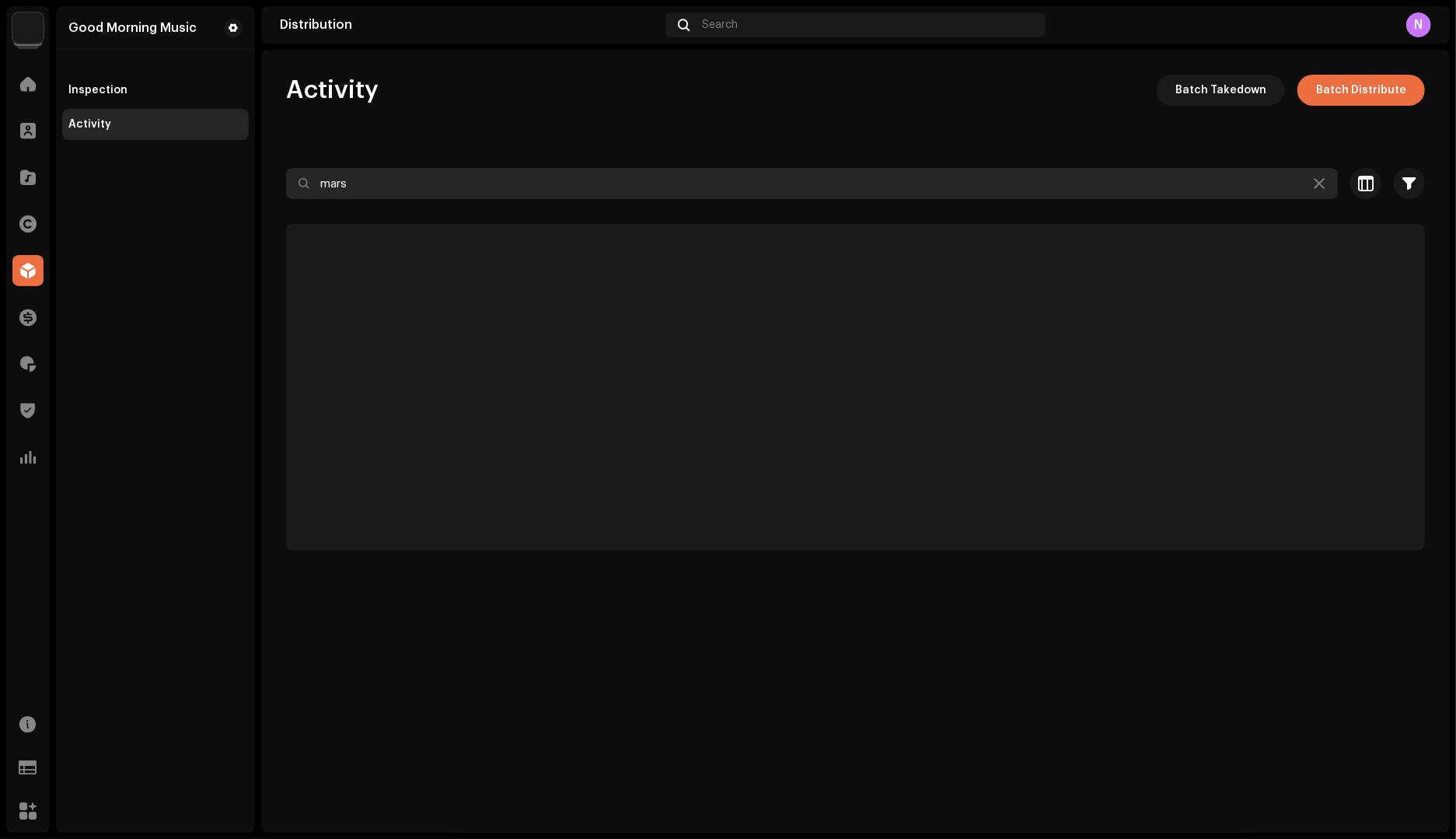
click at [378, 190] on input "mars" at bounding box center [812, 184] width 1051 height 31
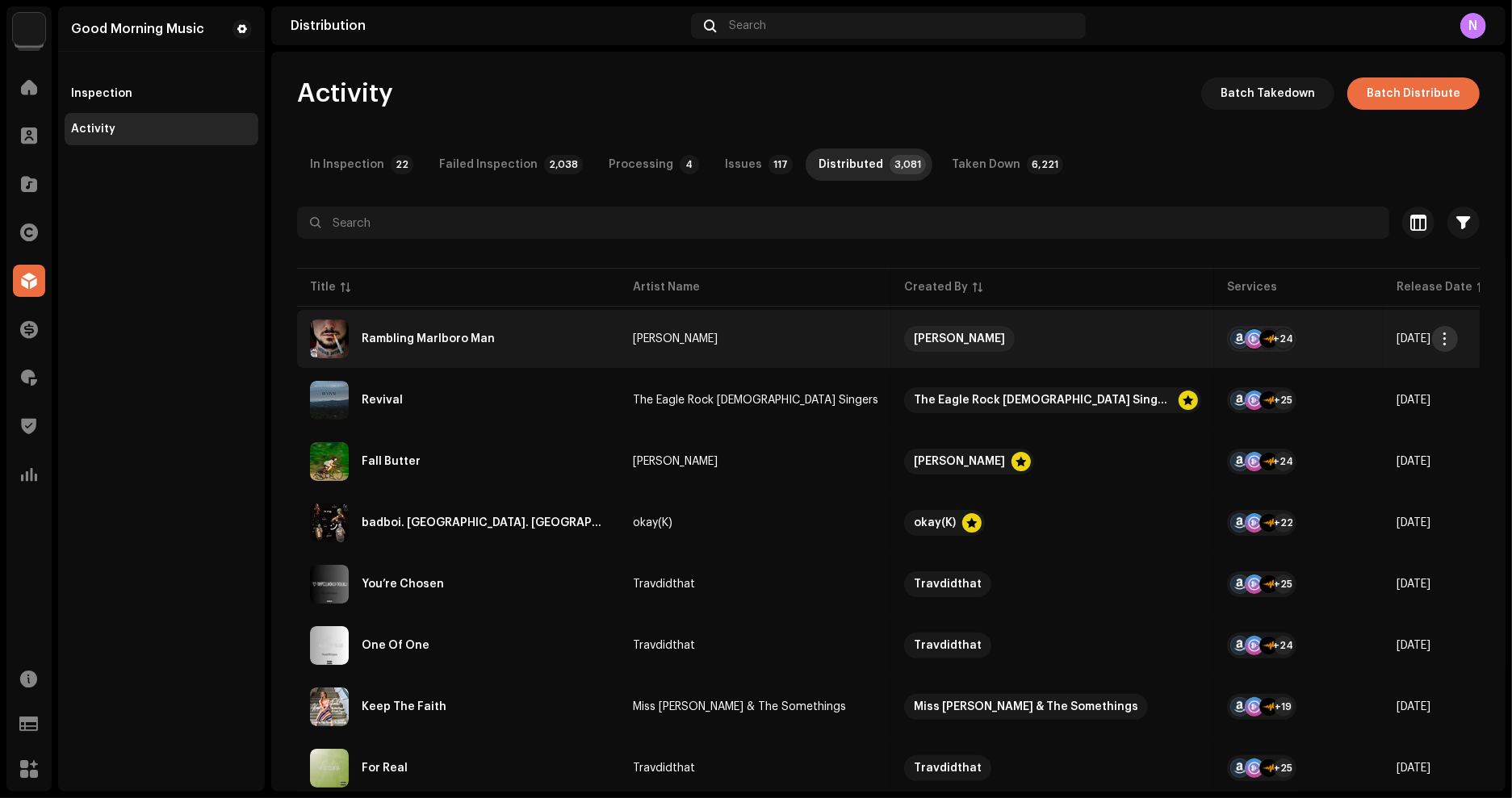
click at [1441, 339] on span "button" at bounding box center [1444, 339] width 12 height 13
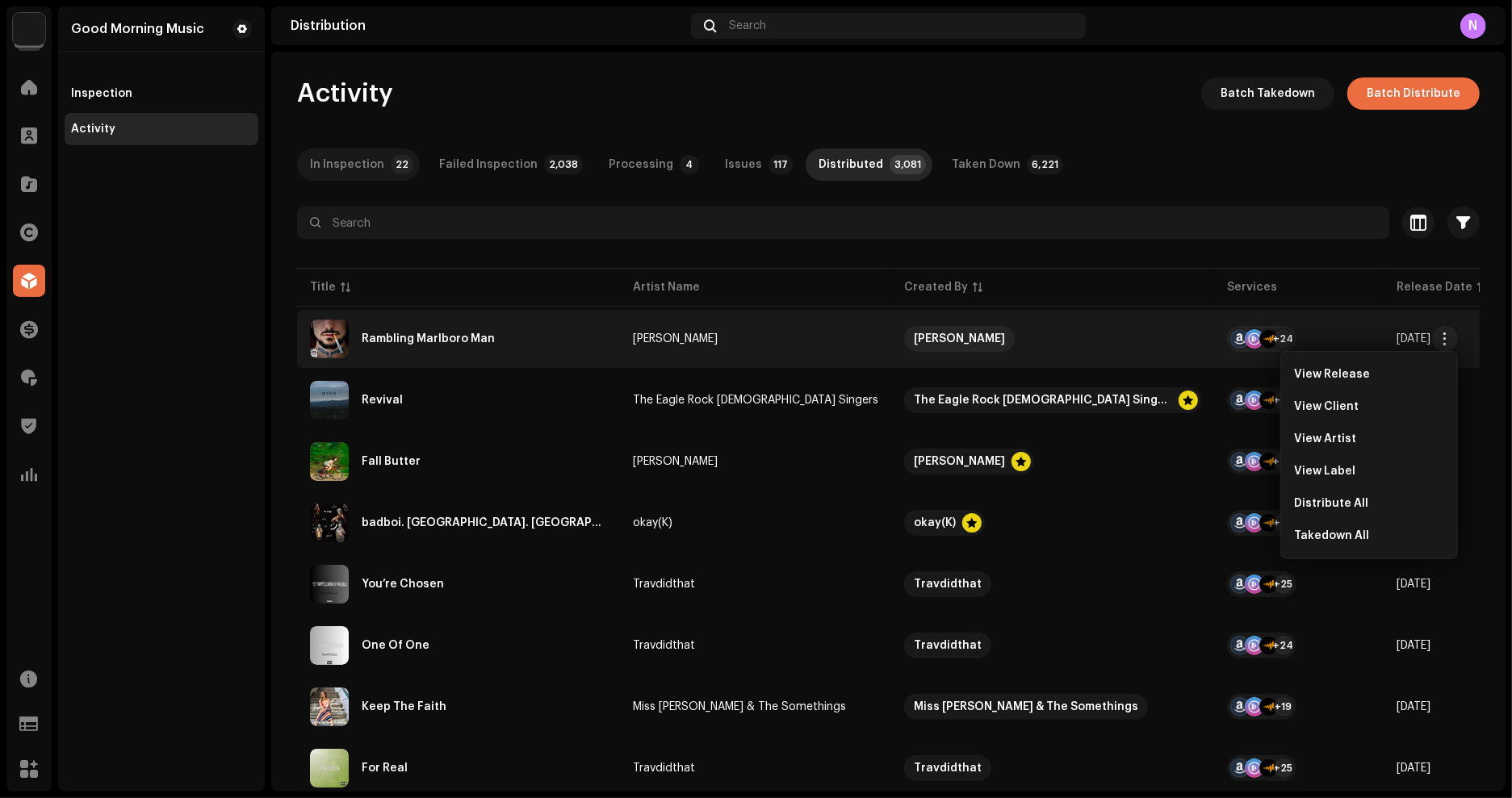
click at [356, 155] on div "In Inspection" at bounding box center [347, 164] width 74 height 33
